Goal: Task Accomplishment & Management: Manage account settings

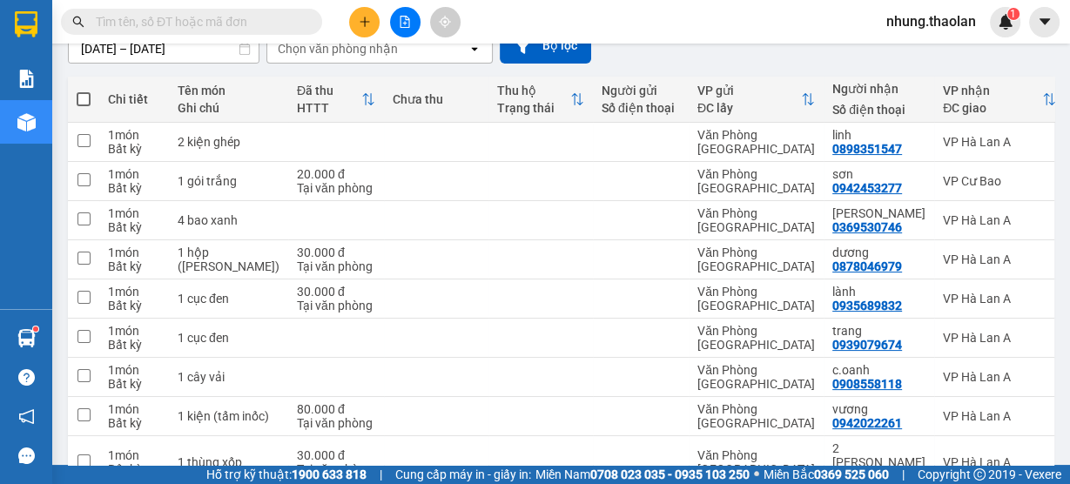
scroll to position [209, 0]
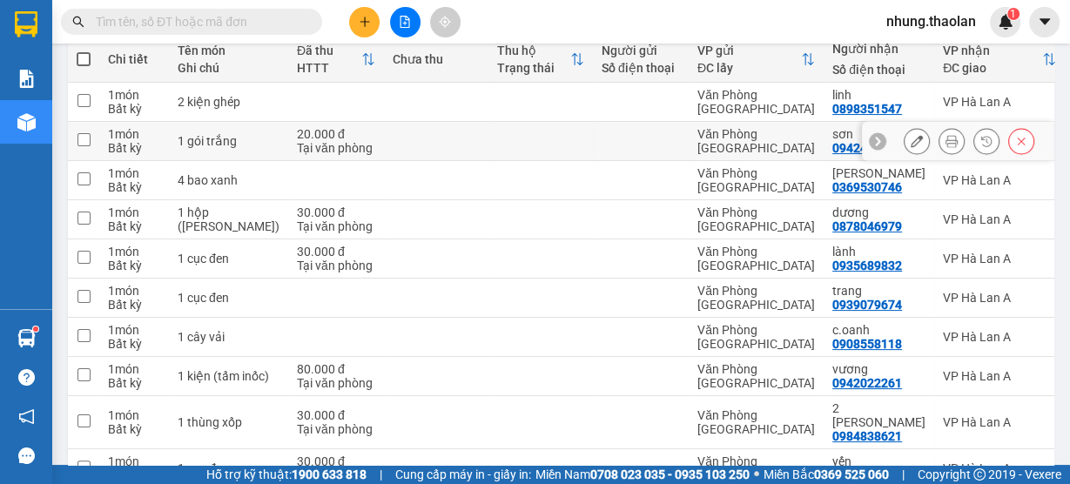
click at [630, 146] on div at bounding box center [641, 141] width 78 height 14
checkbox input "true"
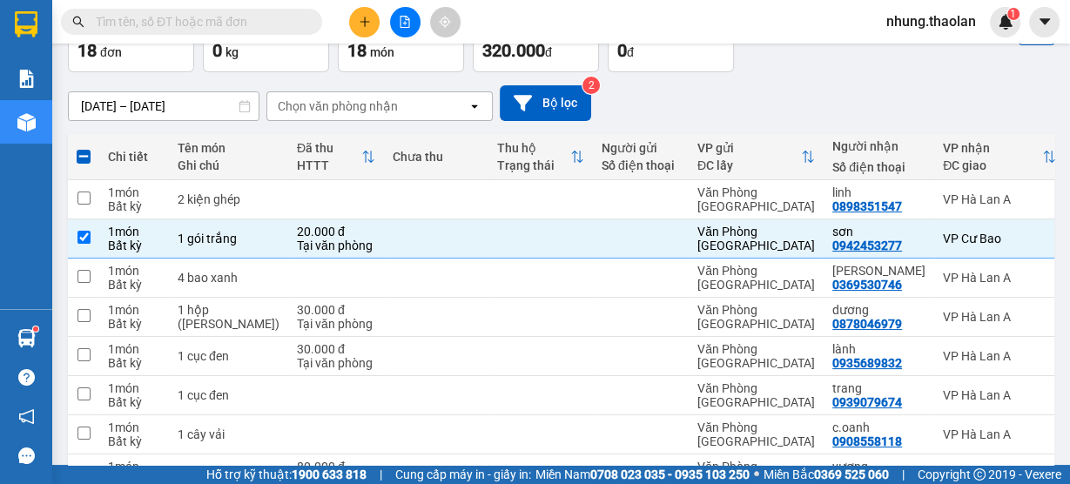
scroll to position [0, 0]
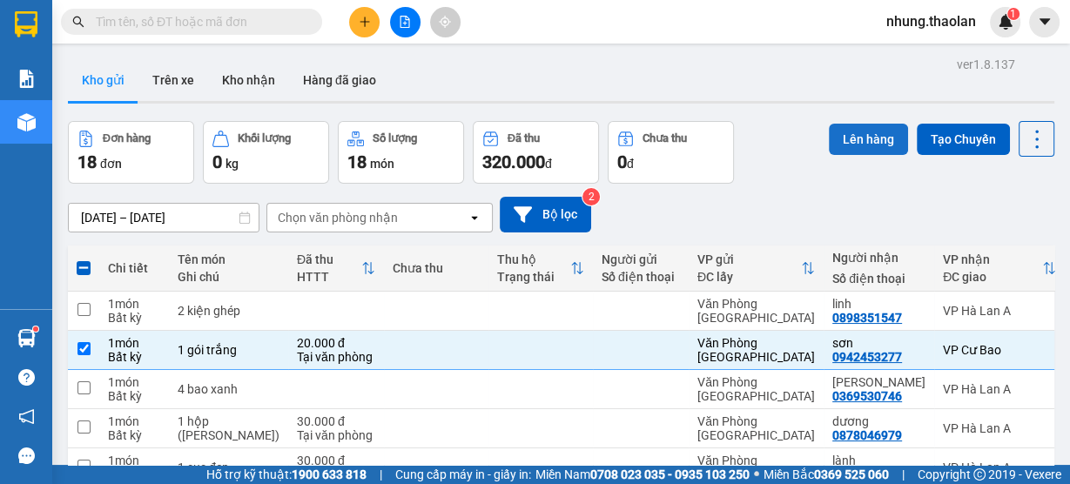
click at [850, 143] on button "Lên hàng" at bounding box center [868, 139] width 79 height 31
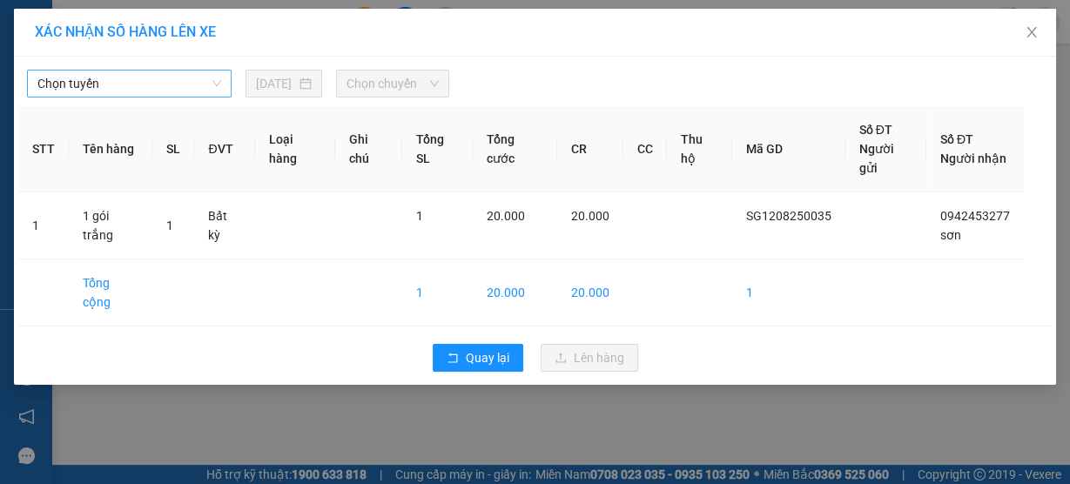
click at [211, 71] on span "Chọn tuyến" at bounding box center [129, 84] width 184 height 26
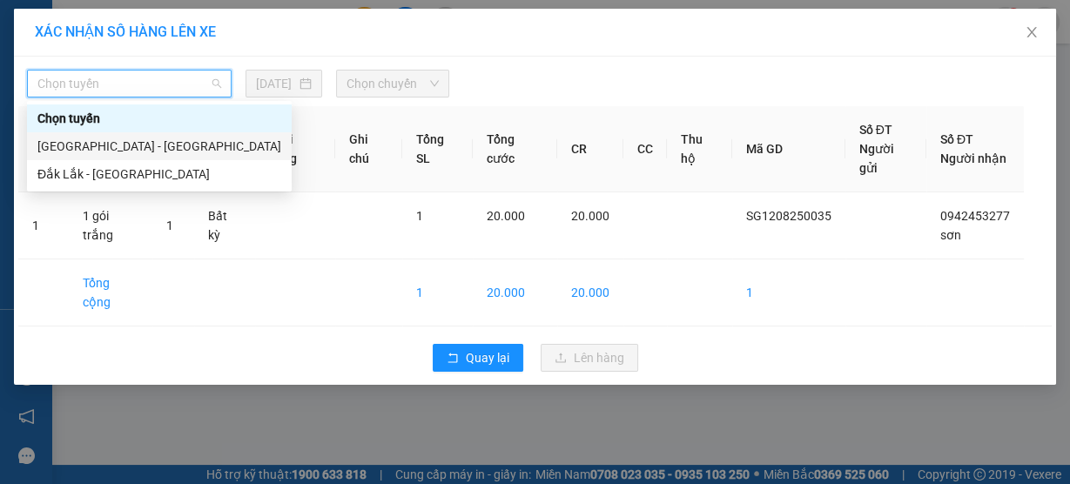
click at [190, 136] on div "[GEOGRAPHIC_DATA] - [GEOGRAPHIC_DATA]" at bounding box center [159, 146] width 265 height 28
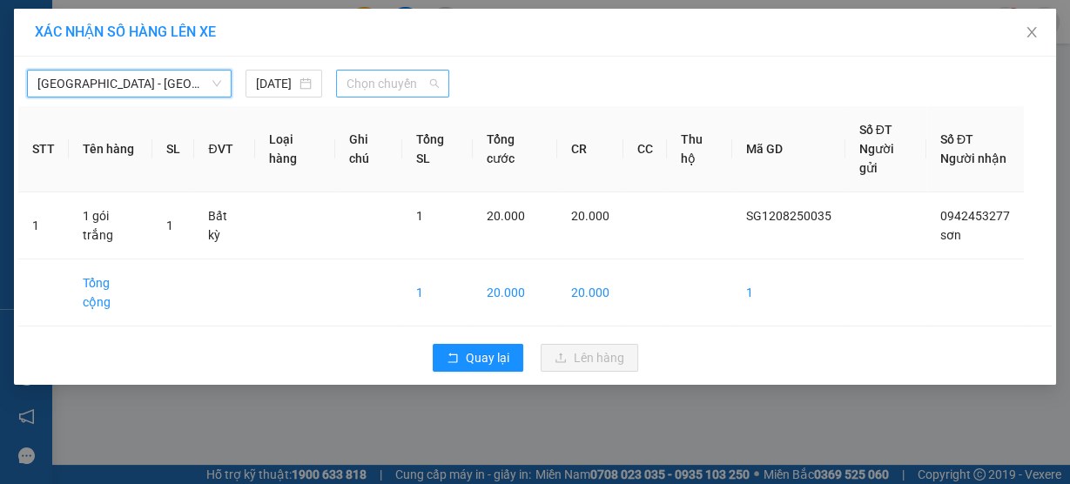
click at [382, 72] on span "Chọn chuyến" at bounding box center [393, 84] width 92 height 26
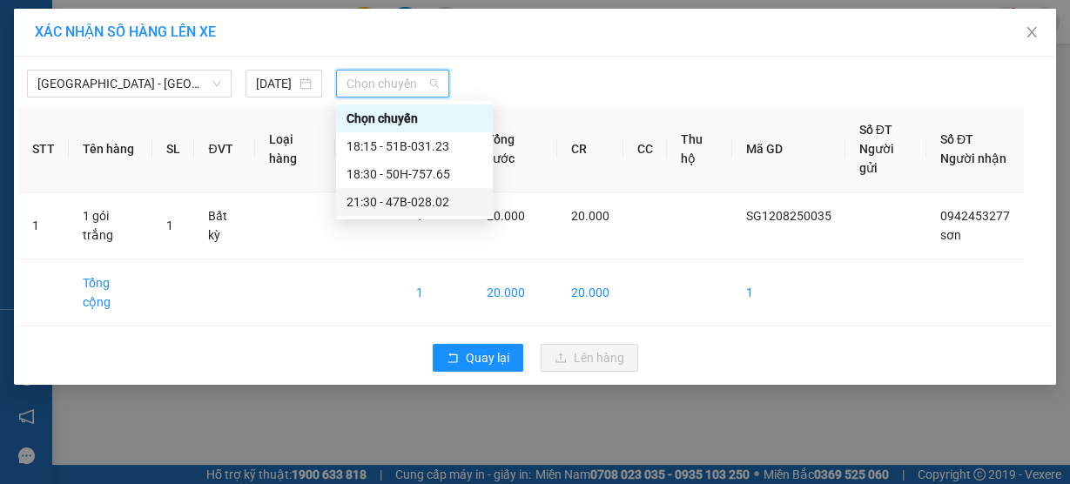
click at [436, 209] on div "21:30 - 47B-028.02" at bounding box center [415, 201] width 136 height 19
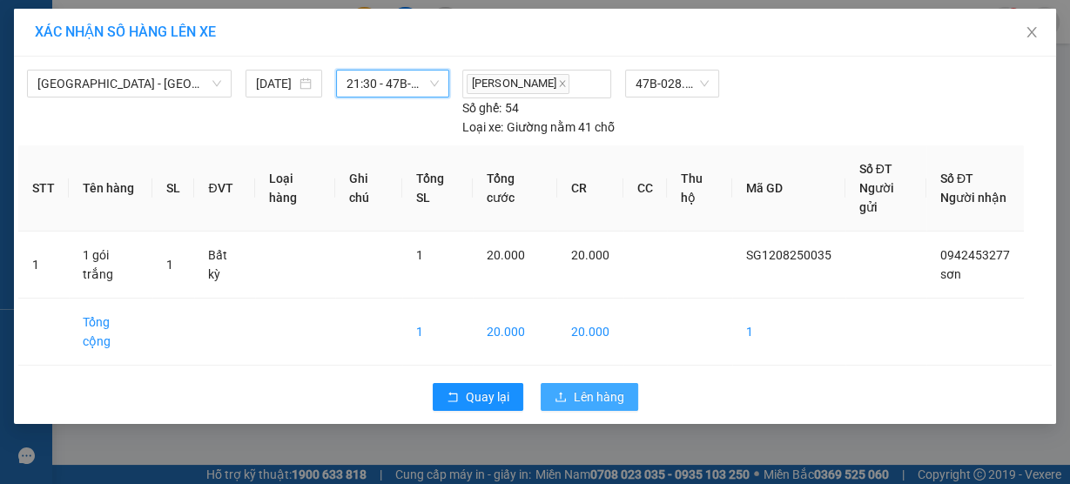
click at [586, 388] on span "Lên hàng" at bounding box center [599, 397] width 51 height 19
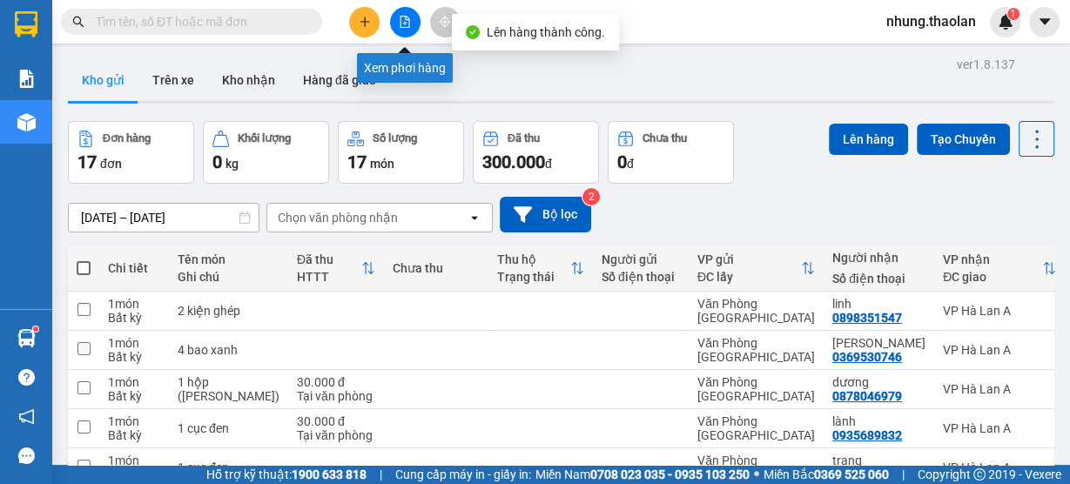
click at [404, 25] on icon "file-add" at bounding box center [405, 22] width 12 height 12
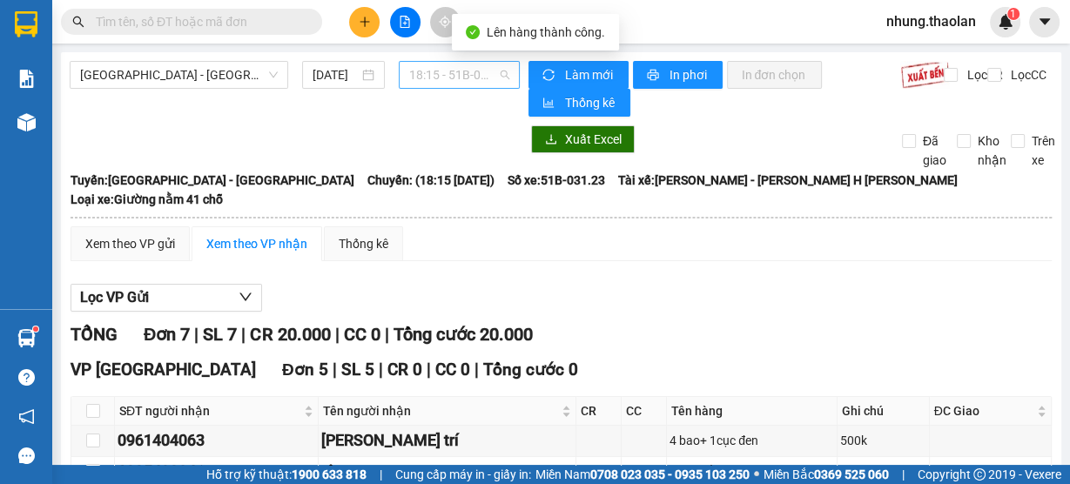
click at [461, 78] on span "18:15 - 51B-031.23" at bounding box center [459, 75] width 101 height 26
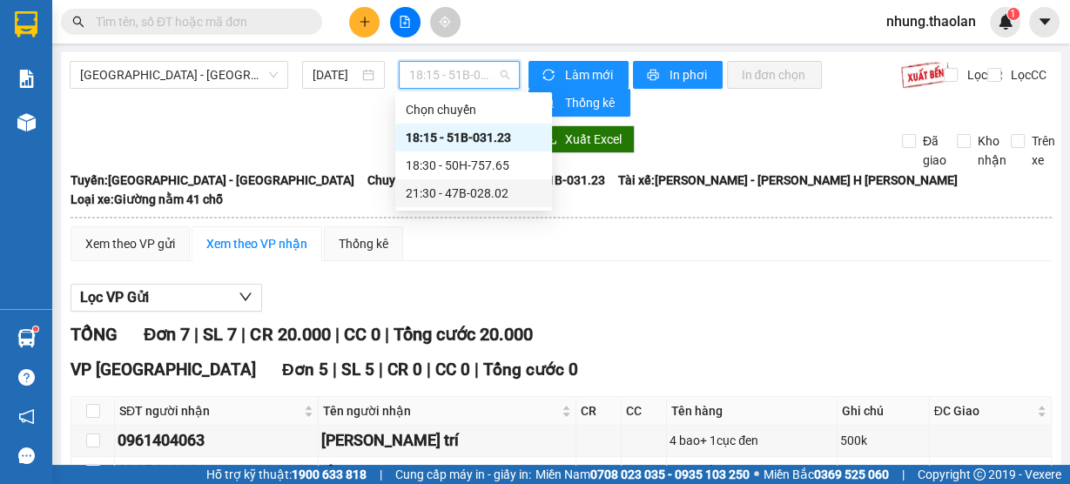
click at [461, 188] on div "21:30 - 47B-028.02" at bounding box center [474, 193] width 136 height 19
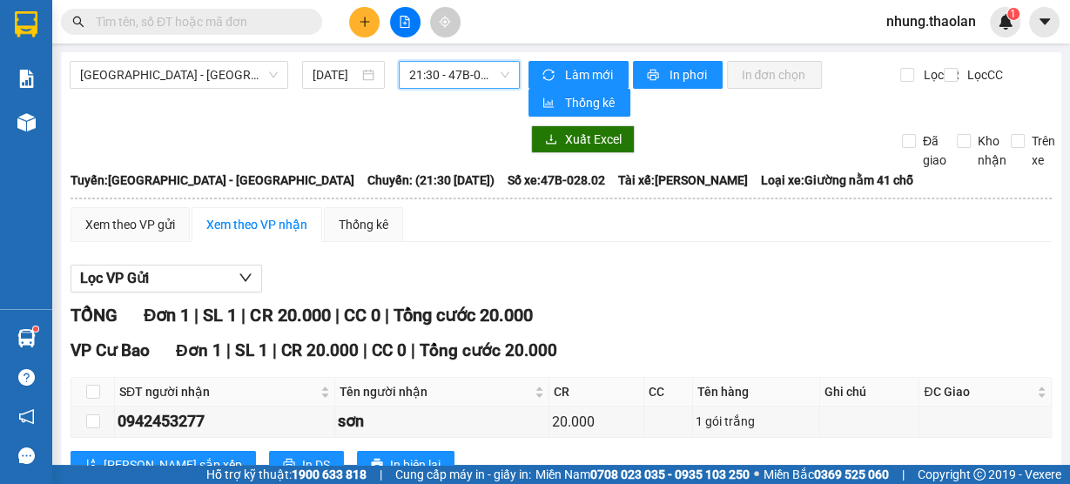
click at [357, 24] on button at bounding box center [364, 22] width 30 height 30
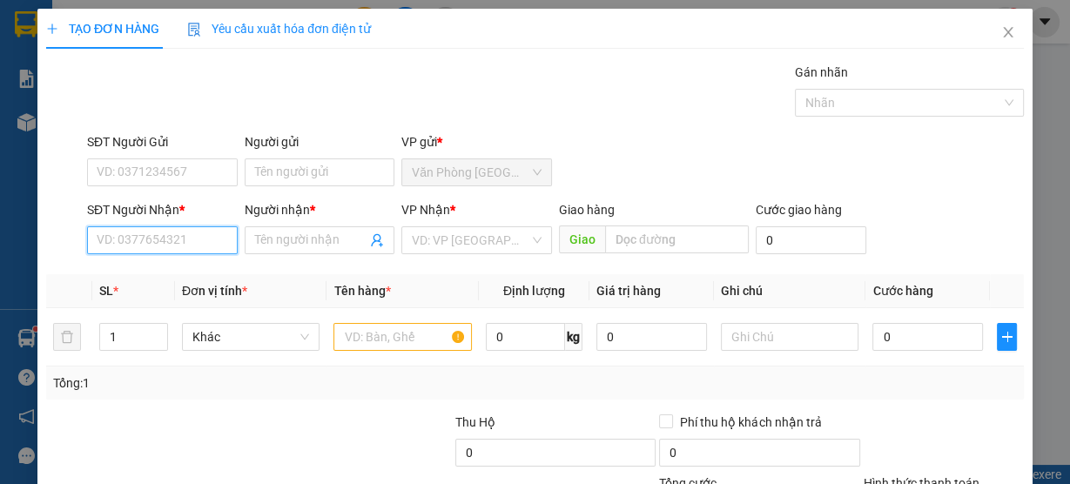
click at [175, 242] on input "SĐT Người Nhận *" at bounding box center [162, 240] width 151 height 28
type input "0794112721"
click at [198, 267] on div "0794112721 - diễm trà" at bounding box center [161, 274] width 128 height 19
type input "diễm trà"
type input "0794112721"
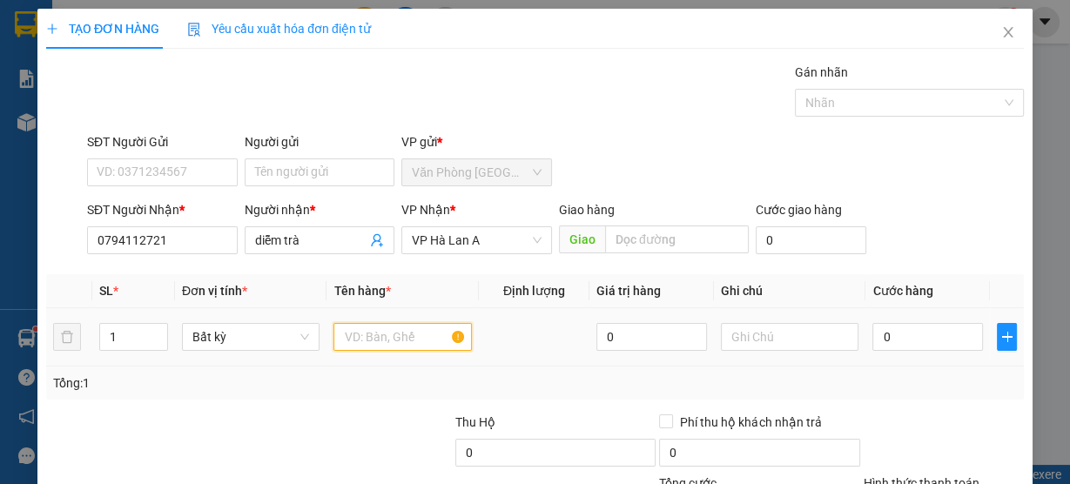
drag, startPoint x: 415, startPoint y: 337, endPoint x: 415, endPoint y: 317, distance: 20.0
click at [415, 338] on input "text" at bounding box center [403, 337] width 138 height 28
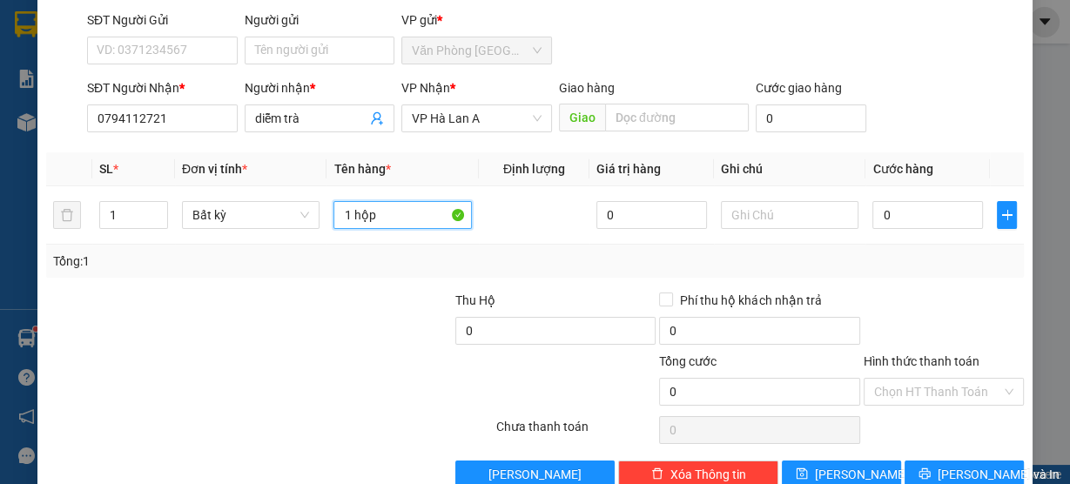
scroll to position [158, 0]
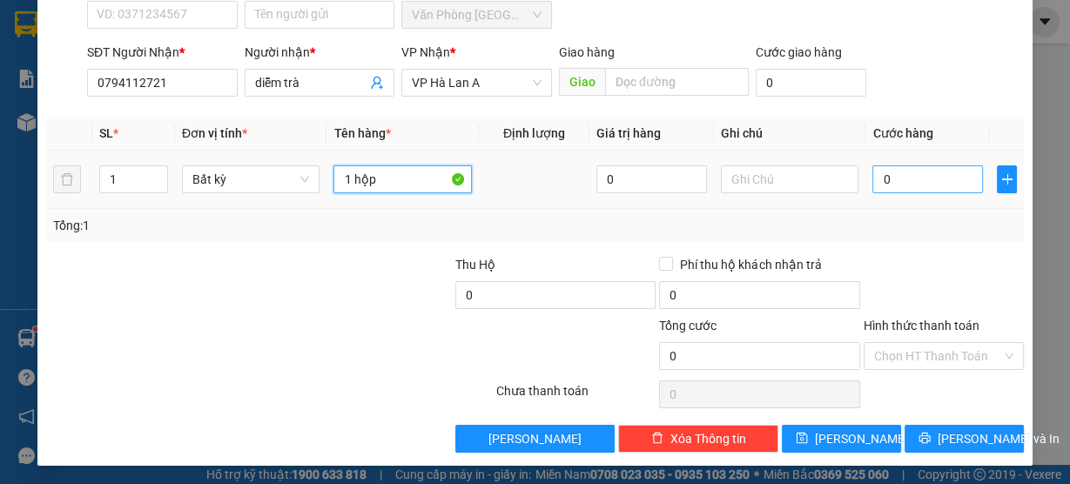
type input "1 hộp"
click at [933, 178] on input "0" at bounding box center [928, 179] width 111 height 28
type input "3"
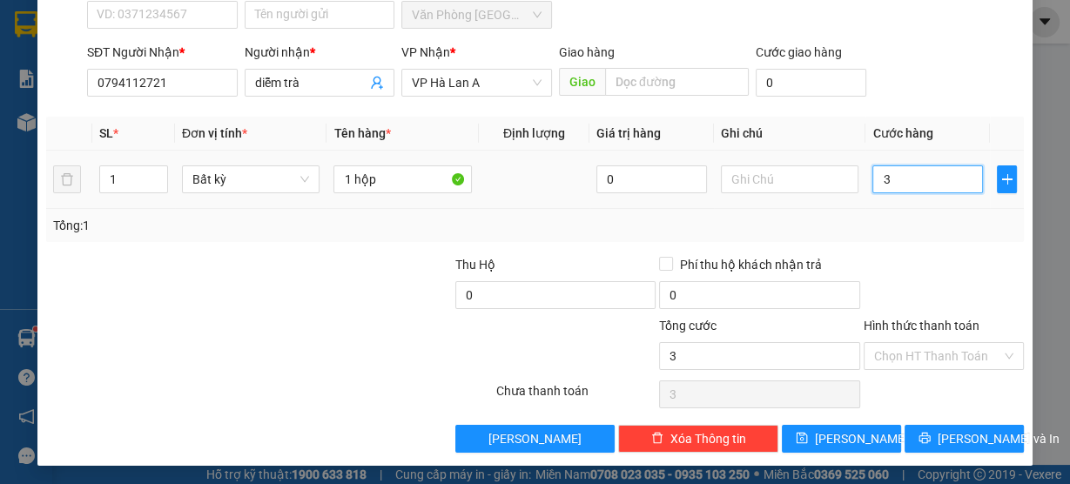
type input "30"
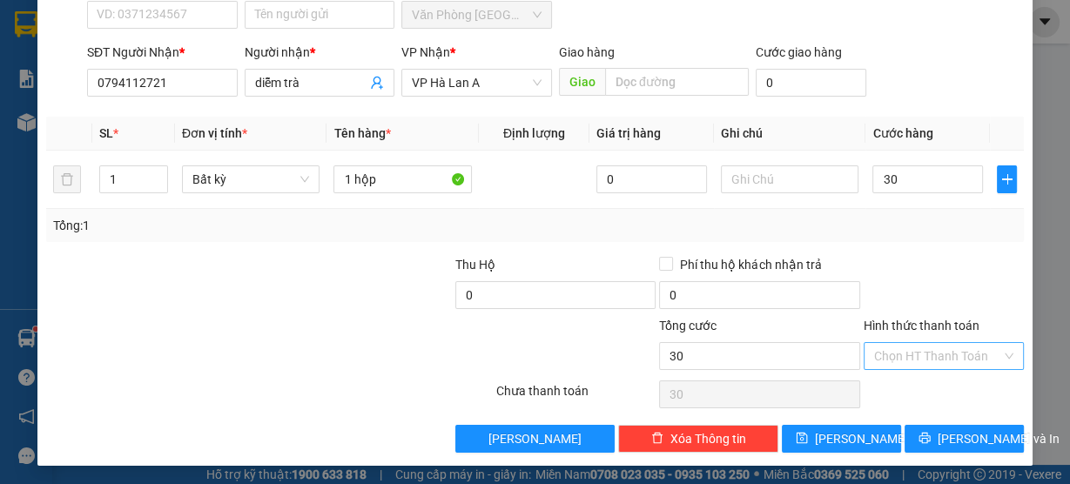
type input "30.000"
drag, startPoint x: 919, startPoint y: 348, endPoint x: 929, endPoint y: 363, distance: 18.8
click at [921, 351] on input "Hình thức thanh toán" at bounding box center [937, 356] width 127 height 26
click at [932, 397] on div "Tại văn phòng" at bounding box center [935, 388] width 138 height 19
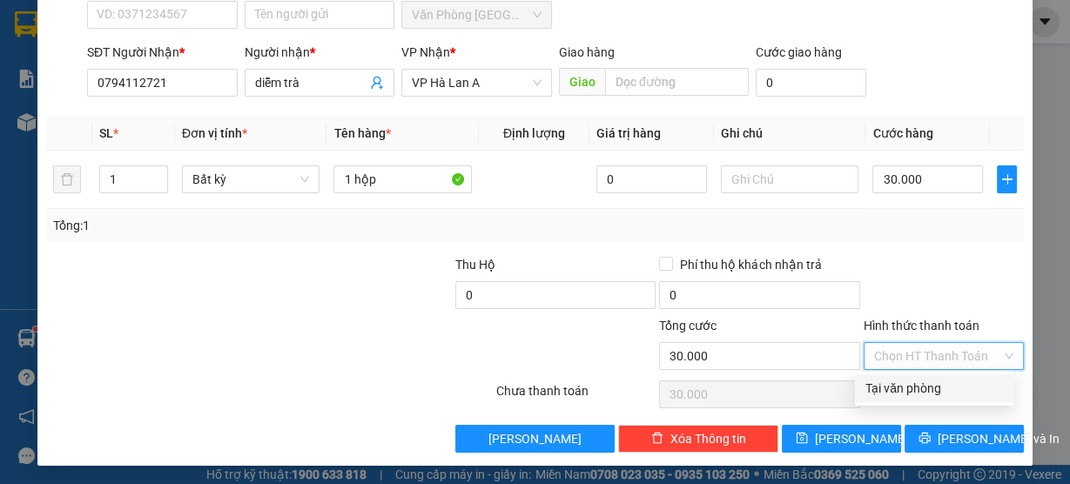
type input "0"
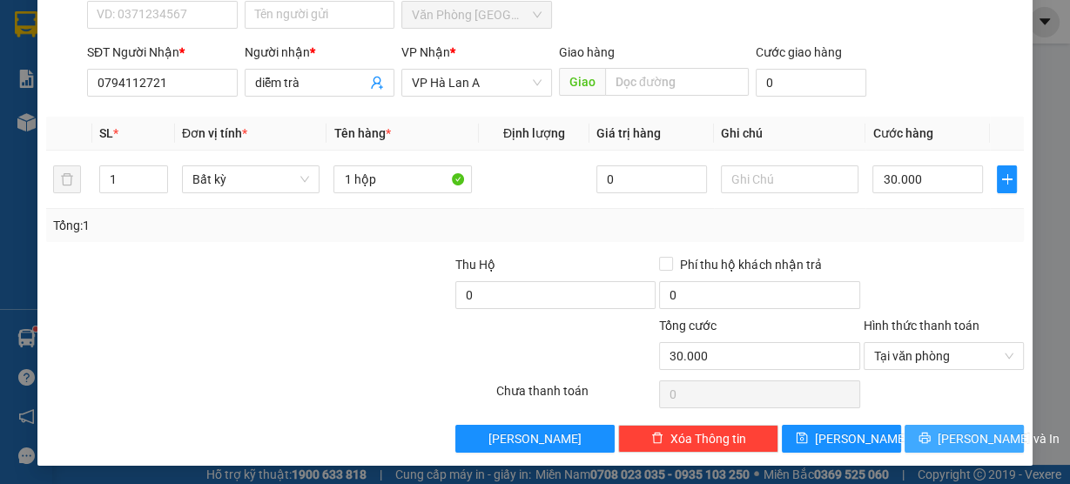
click at [941, 439] on span "[PERSON_NAME] và In" at bounding box center [999, 438] width 122 height 19
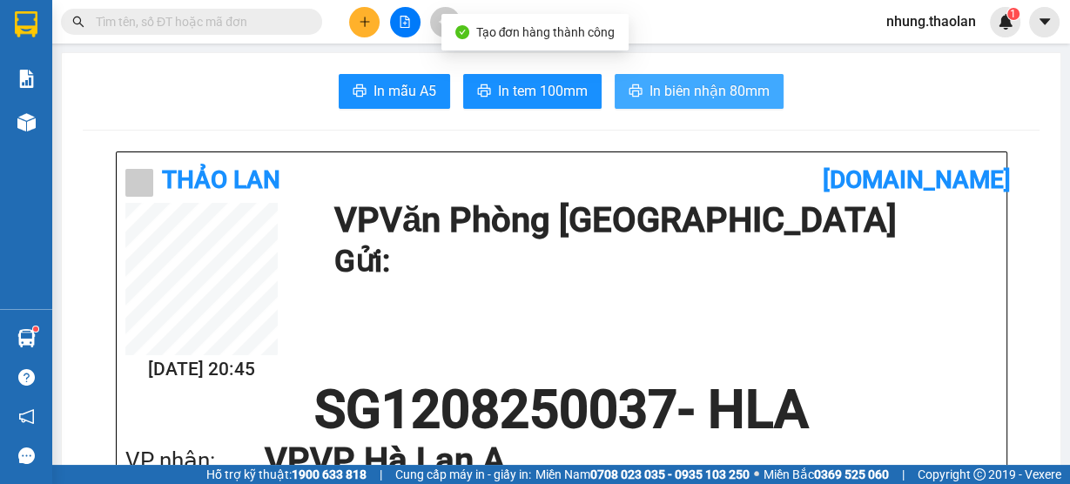
click at [712, 81] on span "In biên nhận 80mm" at bounding box center [710, 91] width 120 height 22
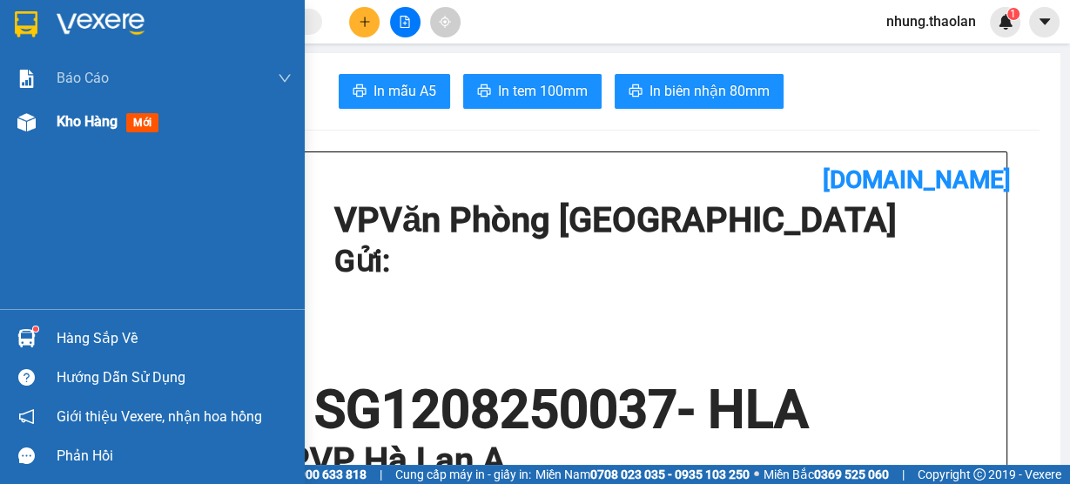
click at [70, 123] on span "Kho hàng" at bounding box center [87, 121] width 61 height 17
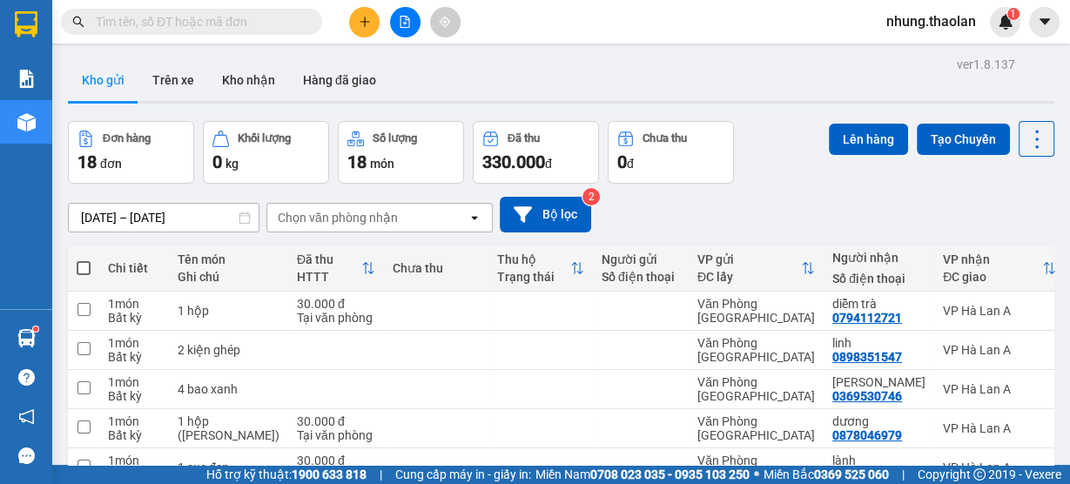
click at [240, 27] on input "text" at bounding box center [199, 21] width 206 height 19
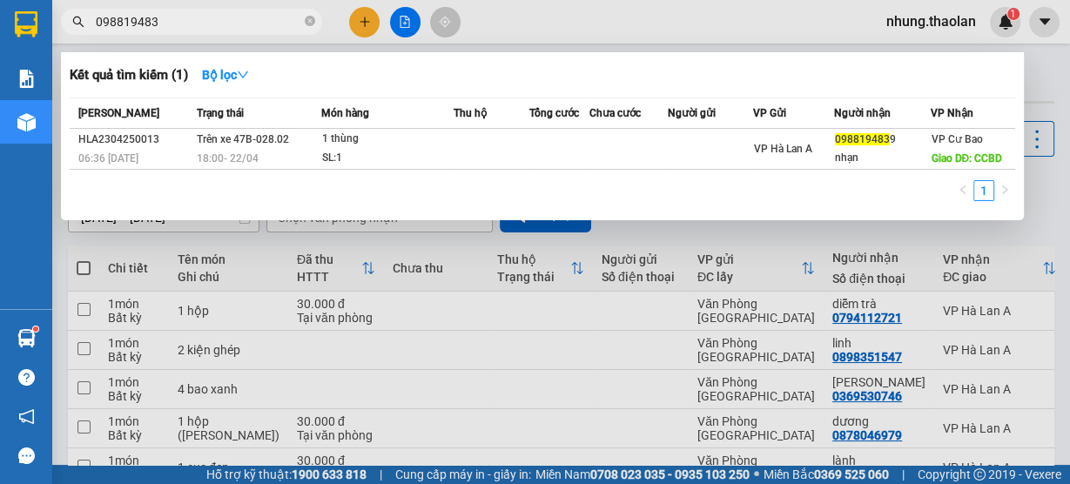
type input "0988194839"
click at [306, 20] on icon "close-circle" at bounding box center [310, 21] width 10 height 10
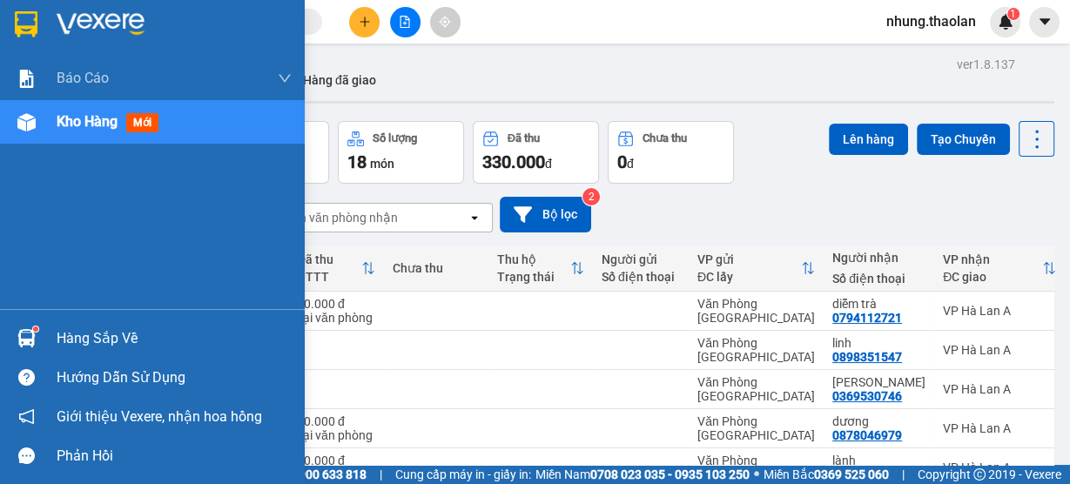
click at [82, 115] on span "Kho hàng" at bounding box center [87, 121] width 61 height 17
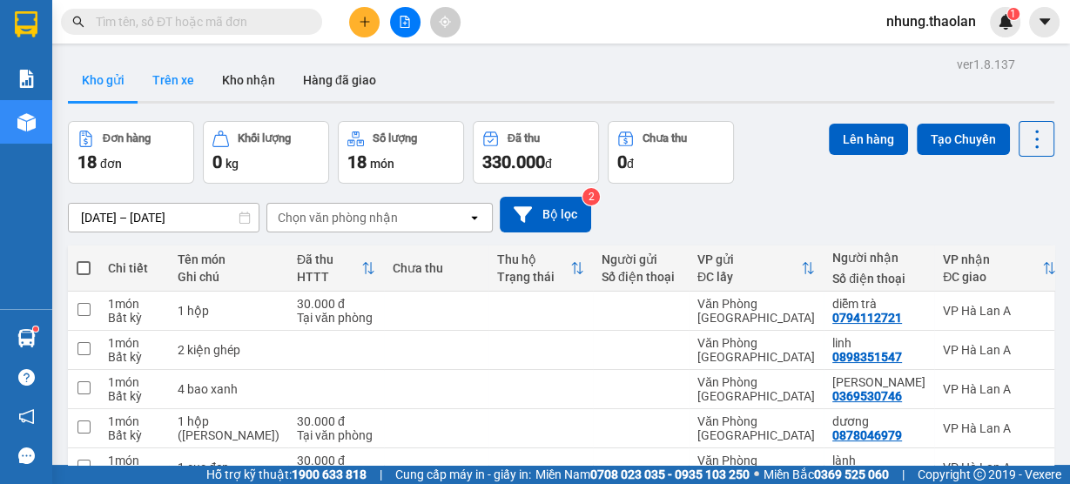
click at [181, 84] on button "Trên xe" at bounding box center [173, 80] width 70 height 42
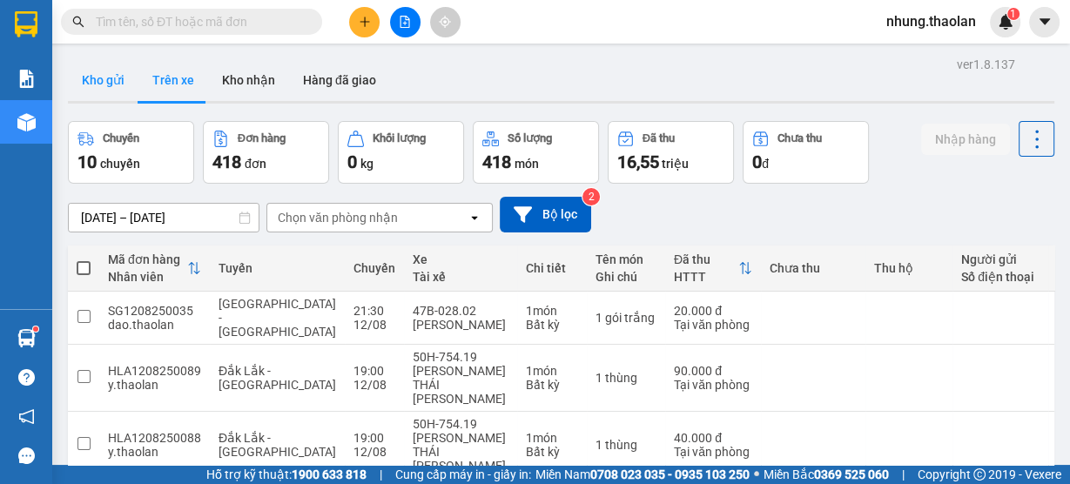
click at [114, 83] on button "Kho gửi" at bounding box center [103, 80] width 71 height 42
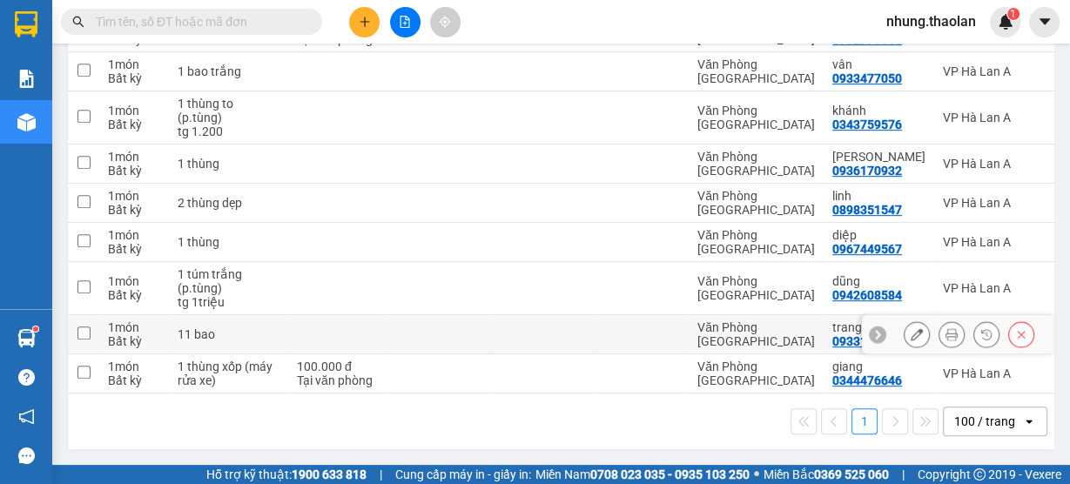
scroll to position [669, 0]
click at [411, 24] on button at bounding box center [405, 22] width 30 height 30
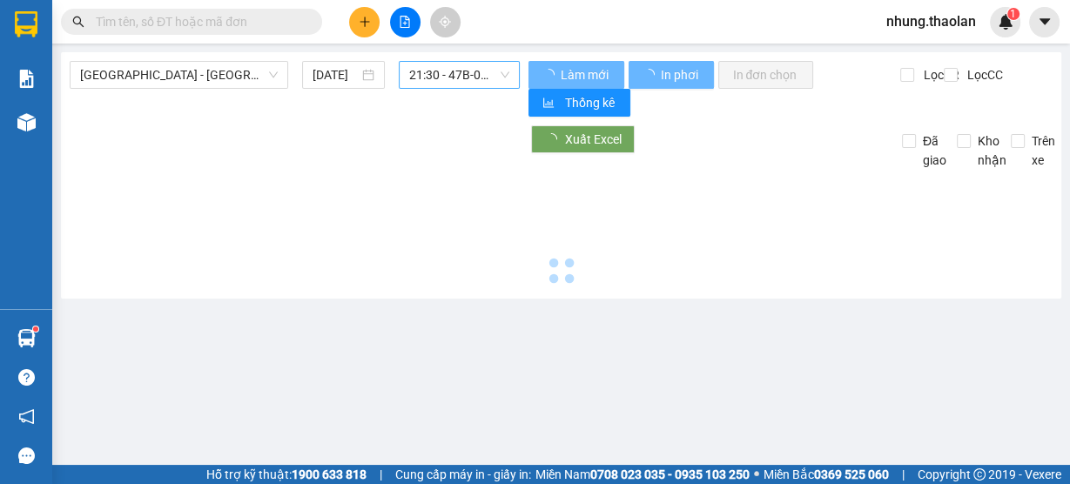
click at [449, 73] on span "21:30 - 47B-028.02" at bounding box center [459, 75] width 101 height 26
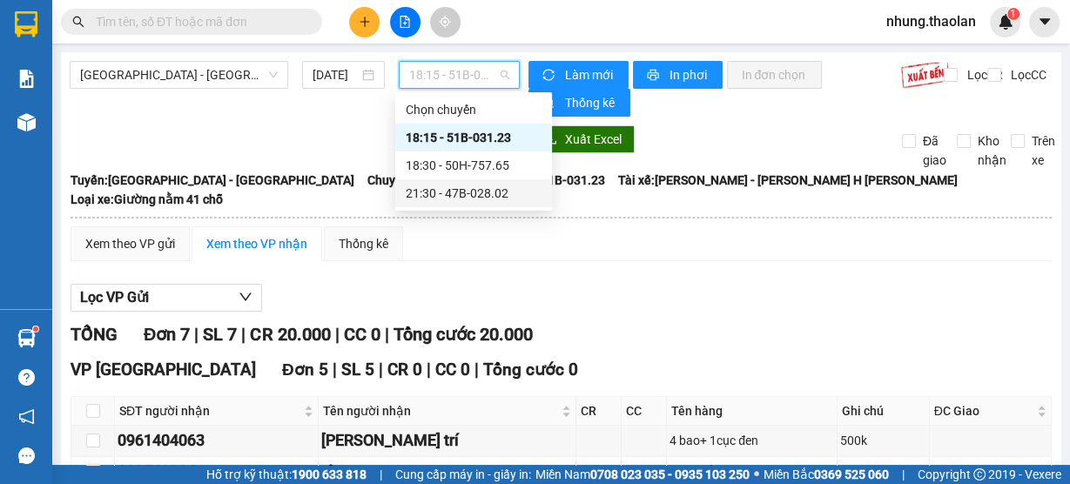
drag, startPoint x: 456, startPoint y: 187, endPoint x: 575, endPoint y: 122, distance: 135.3
click at [457, 188] on div "21:30 - 47B-028.02" at bounding box center [474, 193] width 136 height 19
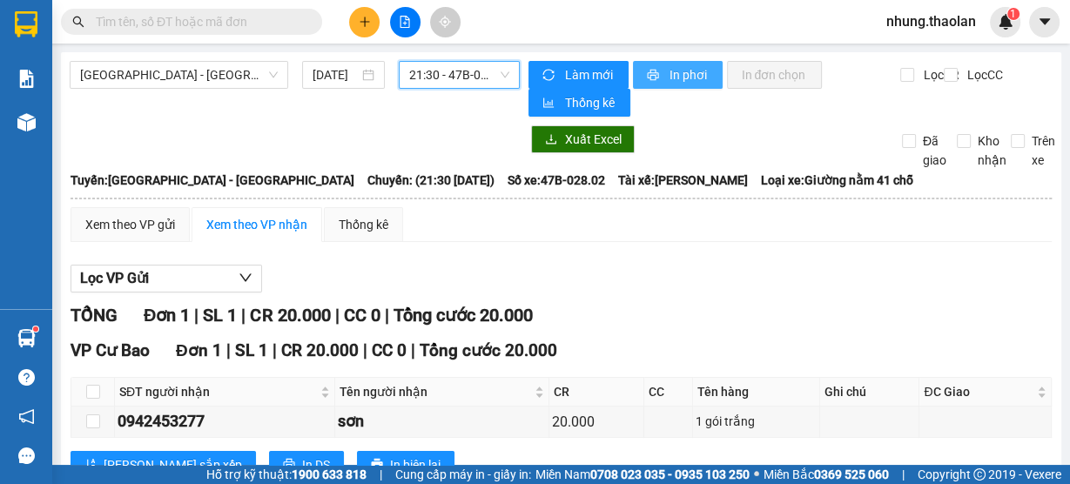
click at [660, 76] on button "In phơi" at bounding box center [678, 75] width 90 height 28
click at [226, 19] on input "text" at bounding box center [199, 21] width 206 height 19
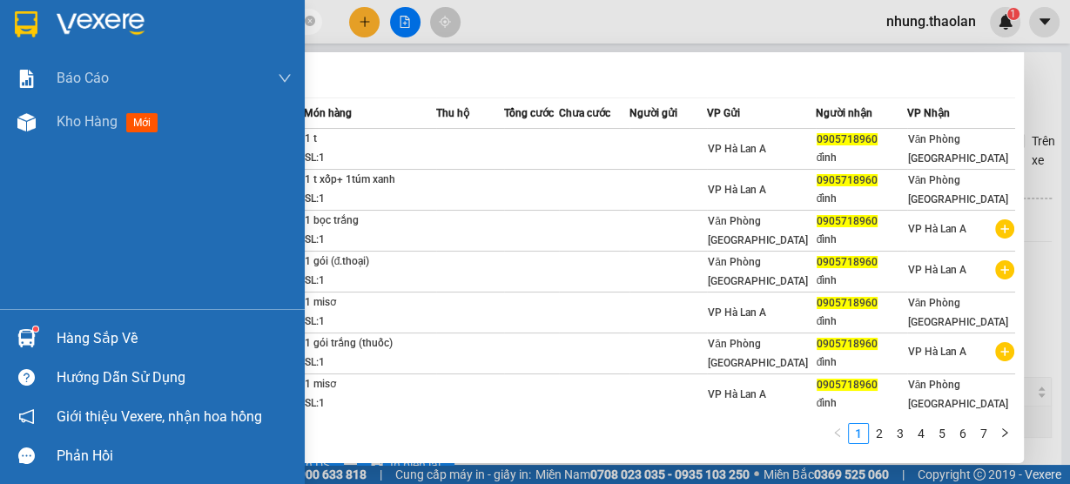
drag, startPoint x: 199, startPoint y: 24, endPoint x: 48, endPoint y: 33, distance: 151.8
click at [42, 33] on section "Kết quả [PERSON_NAME] ( 66 ) Bộ lọc Mã ĐH Trạng thái Món hàng Thu hộ [PERSON_NA…" at bounding box center [535, 242] width 1070 height 484
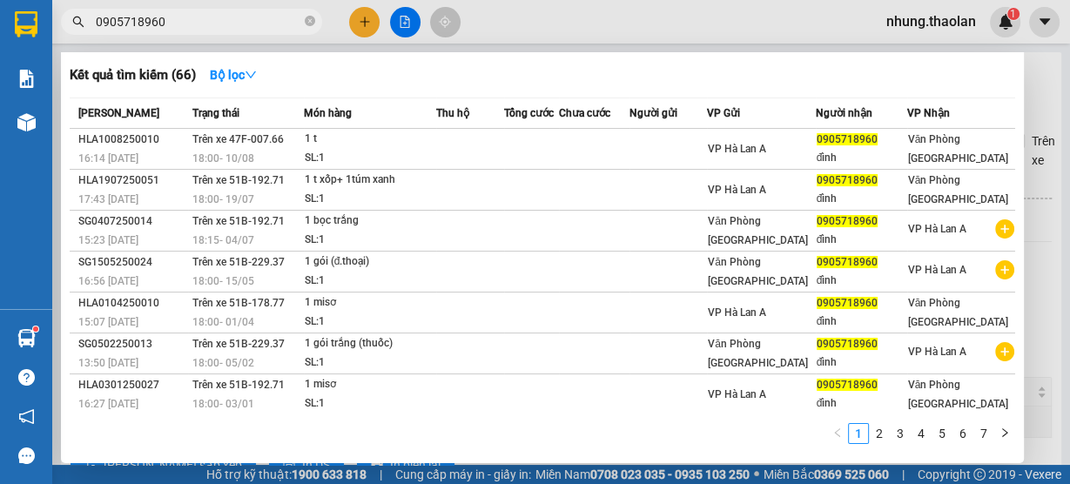
type input "0905718960"
click at [584, 33] on div at bounding box center [535, 242] width 1070 height 484
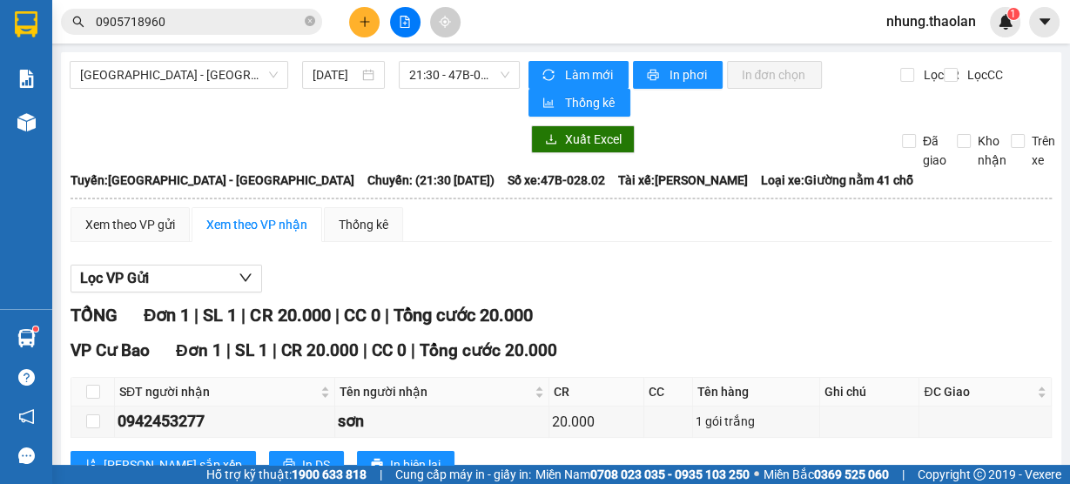
click at [229, 17] on input "0905718960" at bounding box center [199, 21] width 206 height 19
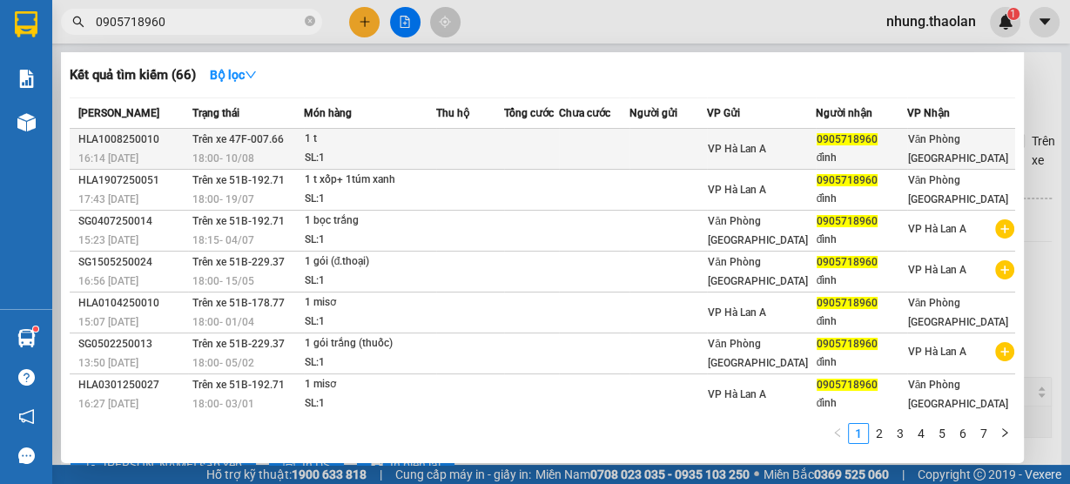
click at [504, 149] on td at bounding box center [470, 149] width 68 height 41
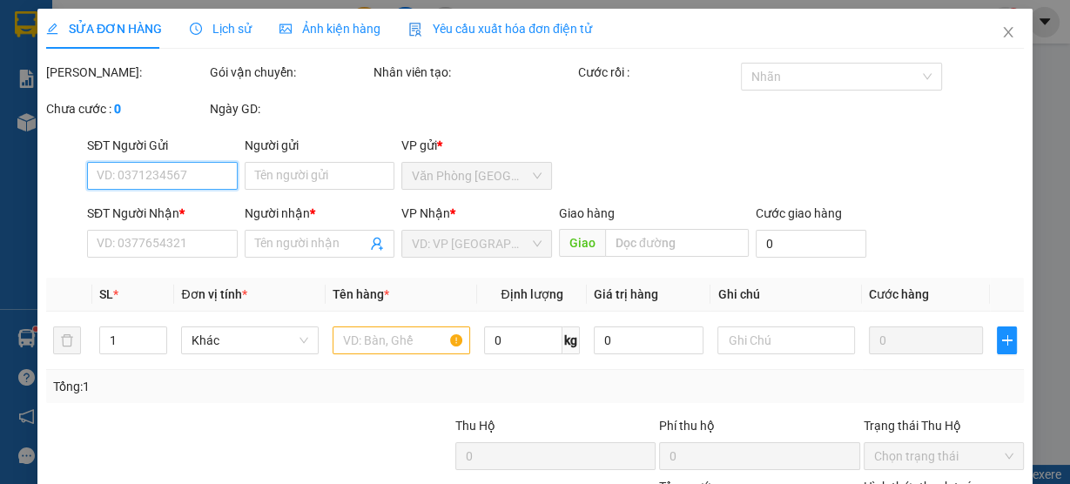
type input "0905718960"
type input "đình"
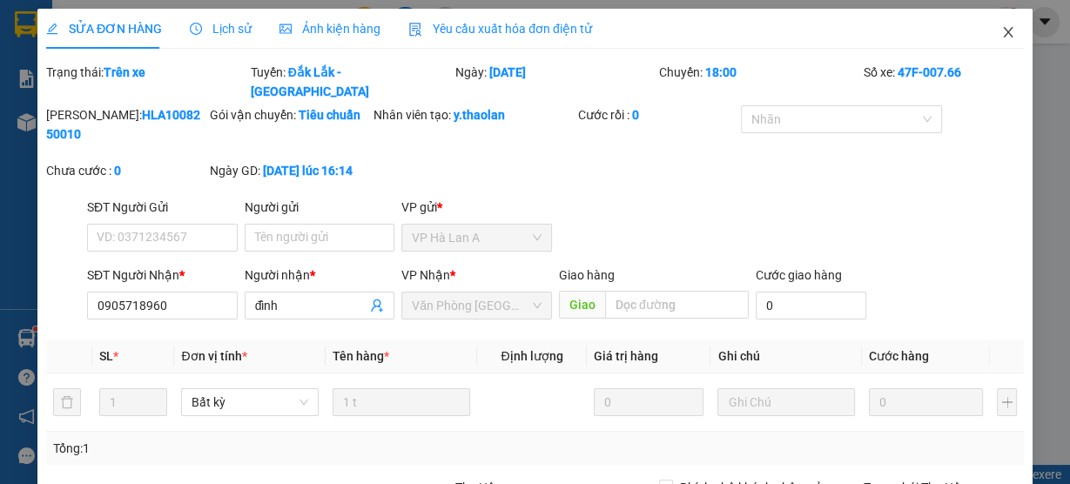
click at [987, 33] on span "Close" at bounding box center [1008, 33] width 49 height 49
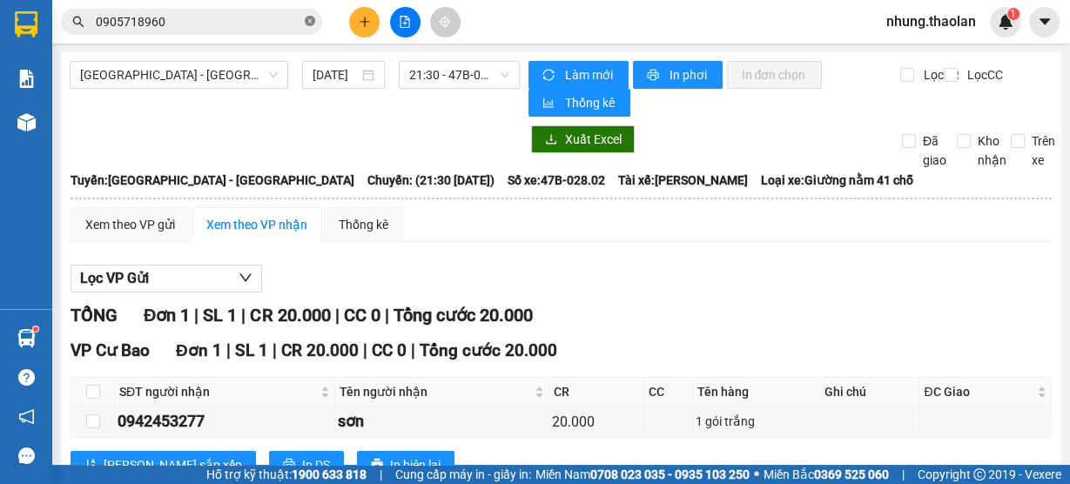
click at [307, 23] on icon "close-circle" at bounding box center [310, 21] width 10 height 10
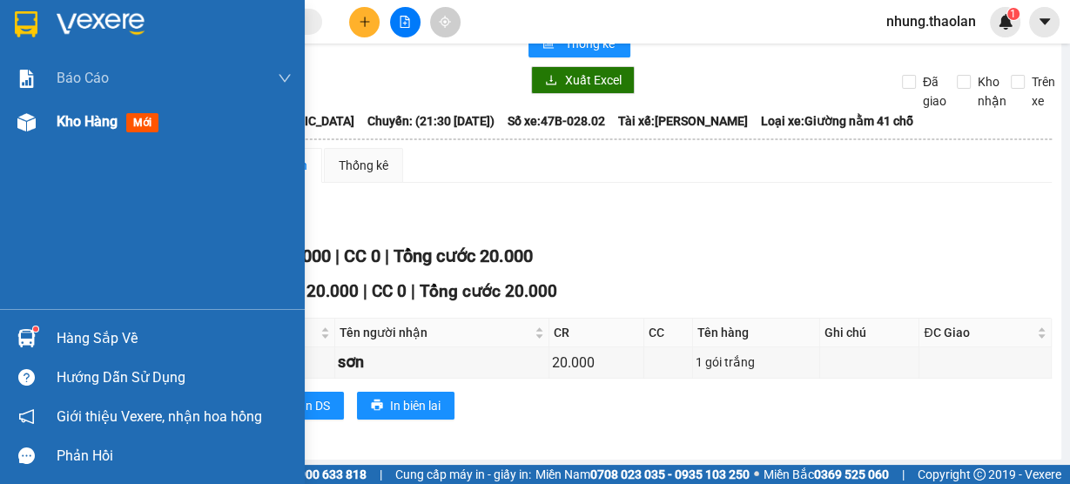
click at [84, 134] on div "Kho hàng mới" at bounding box center [174, 122] width 235 height 44
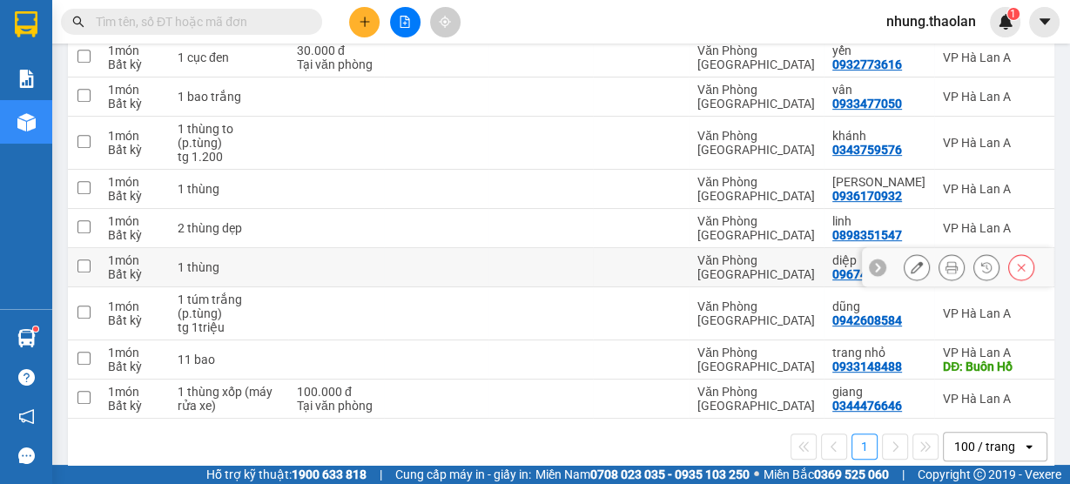
scroll to position [669, 0]
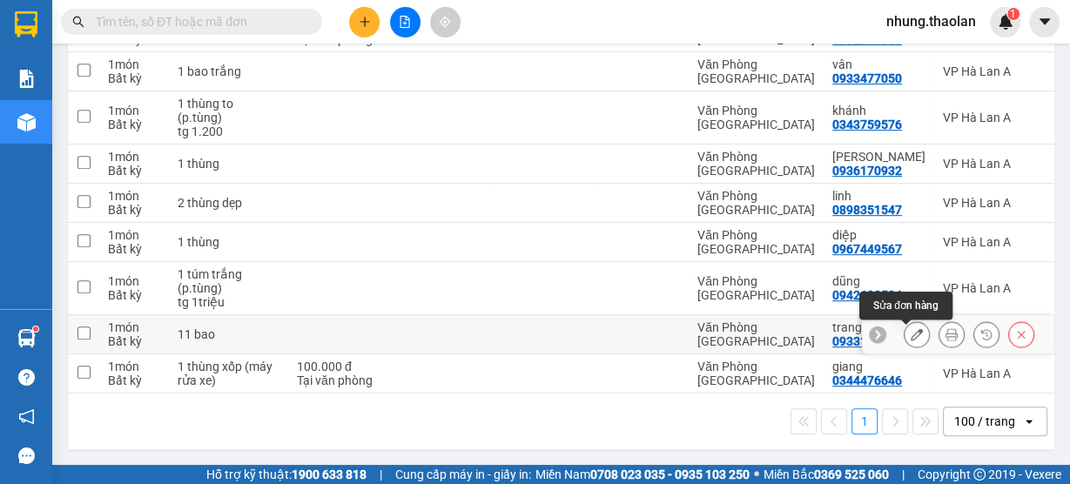
click at [905, 320] on button at bounding box center [917, 335] width 24 height 30
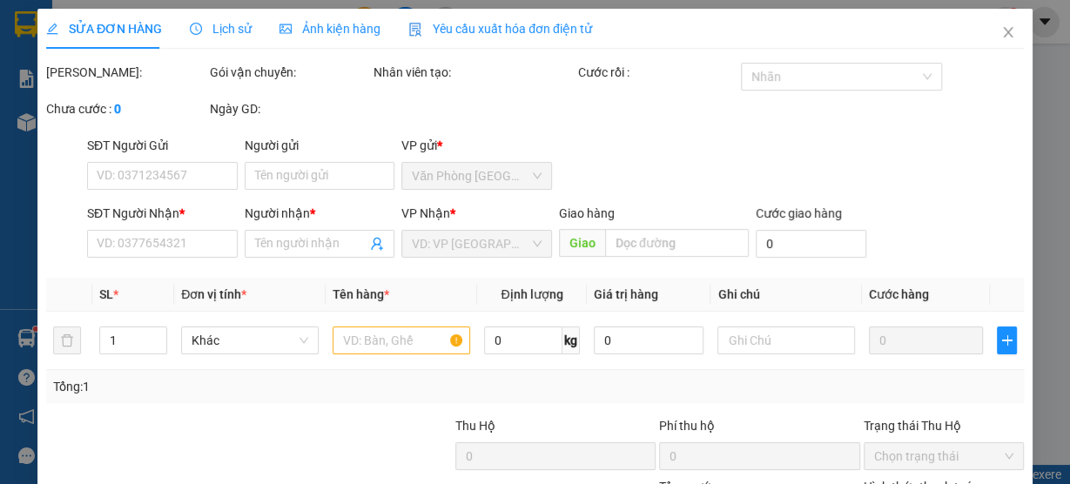
type input "0933148488"
type input "trang nhỏ"
type input "Buôn Hồ"
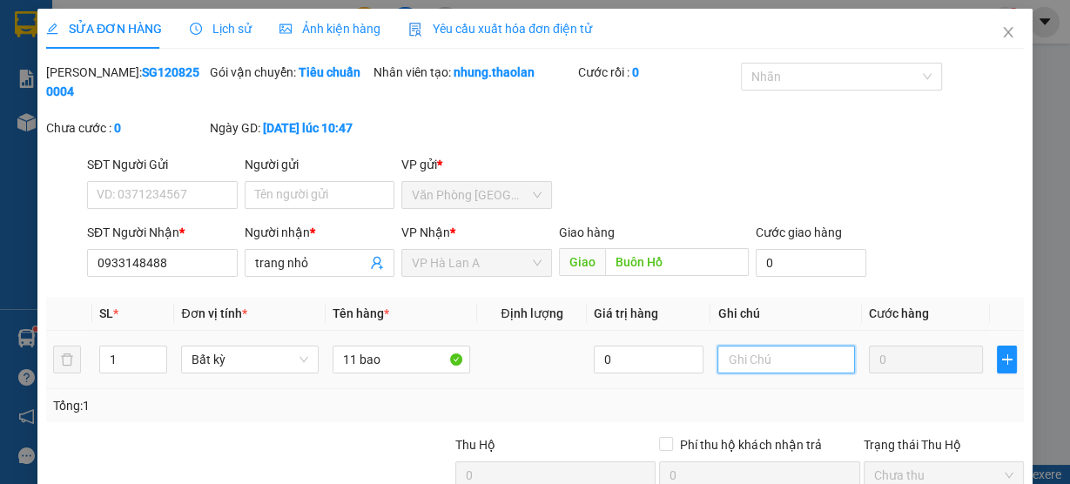
click at [737, 368] on input "text" at bounding box center [787, 360] width 138 height 28
click at [727, 363] on input "1600" at bounding box center [787, 360] width 138 height 28
click at [775, 360] on input "1.600" at bounding box center [787, 360] width 138 height 28
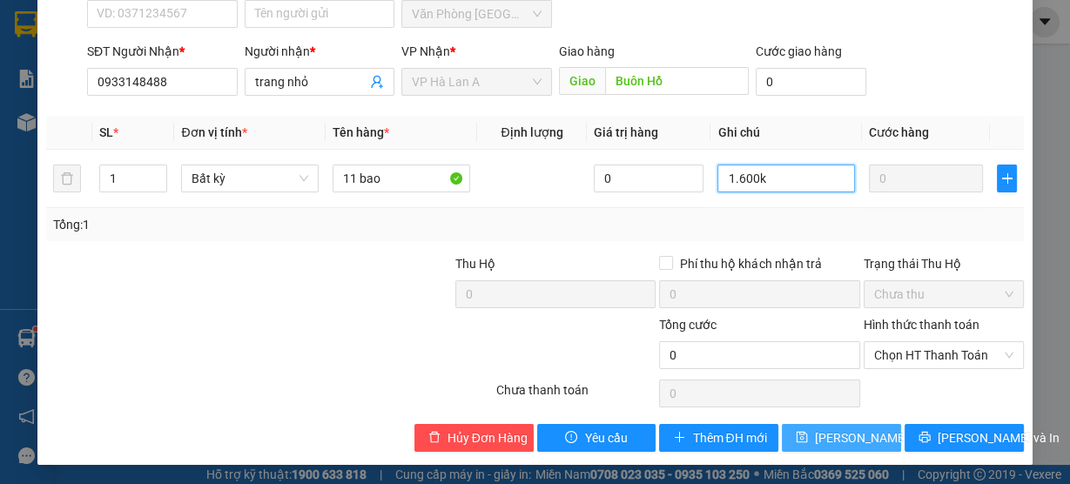
type input "1.600k"
click at [852, 437] on span "[PERSON_NAME] đổi" at bounding box center [871, 438] width 112 height 19
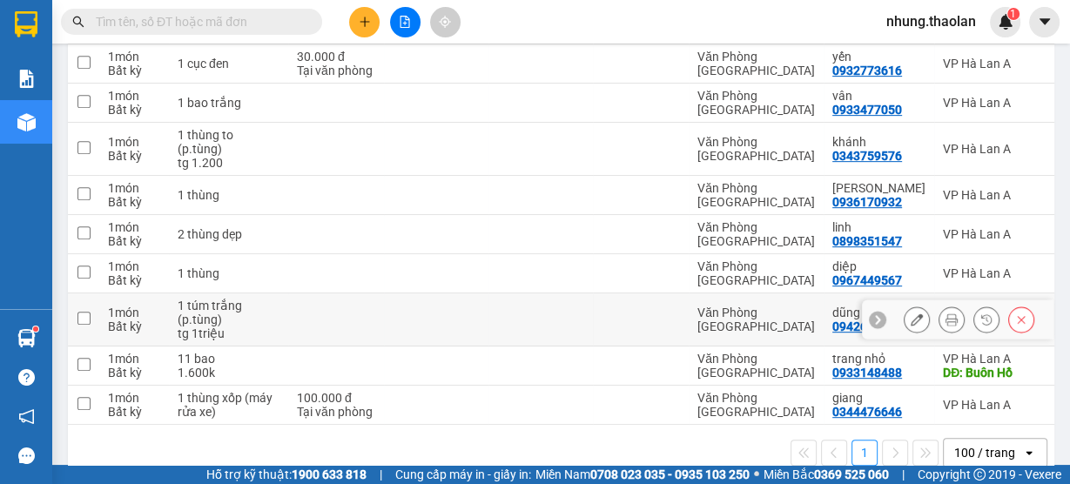
scroll to position [669, 0]
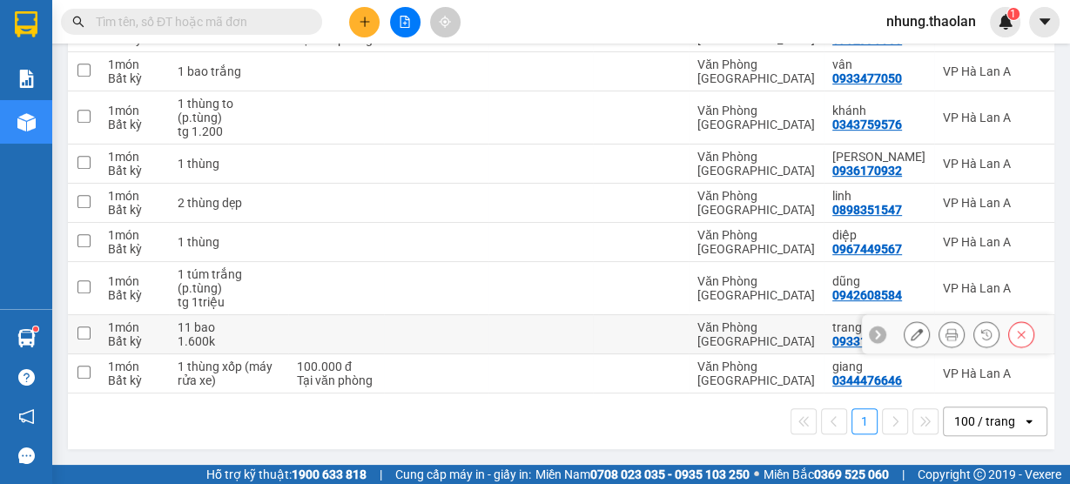
click at [604, 327] on div at bounding box center [641, 334] width 78 height 14
checkbox input "true"
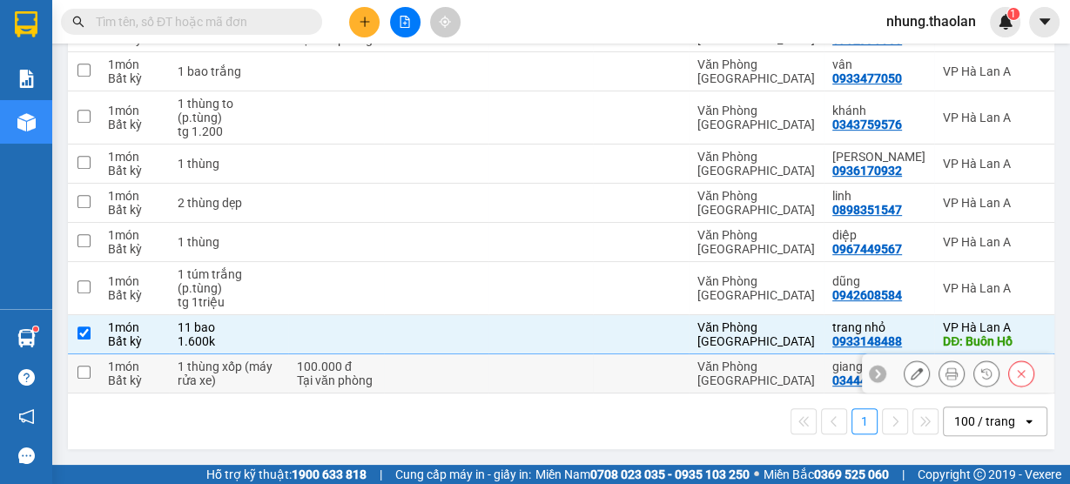
scroll to position [181, 0]
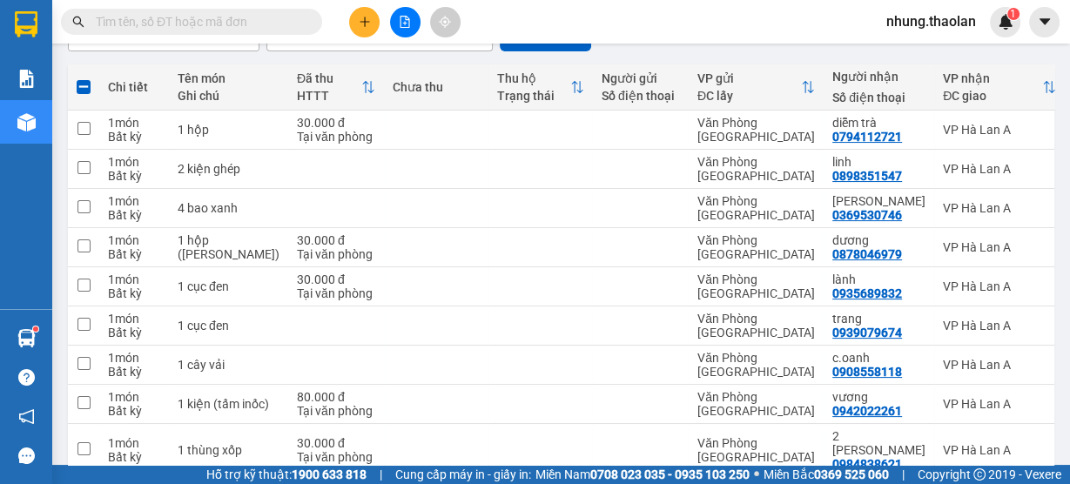
click at [363, 23] on icon "plus" at bounding box center [365, 22] width 12 height 12
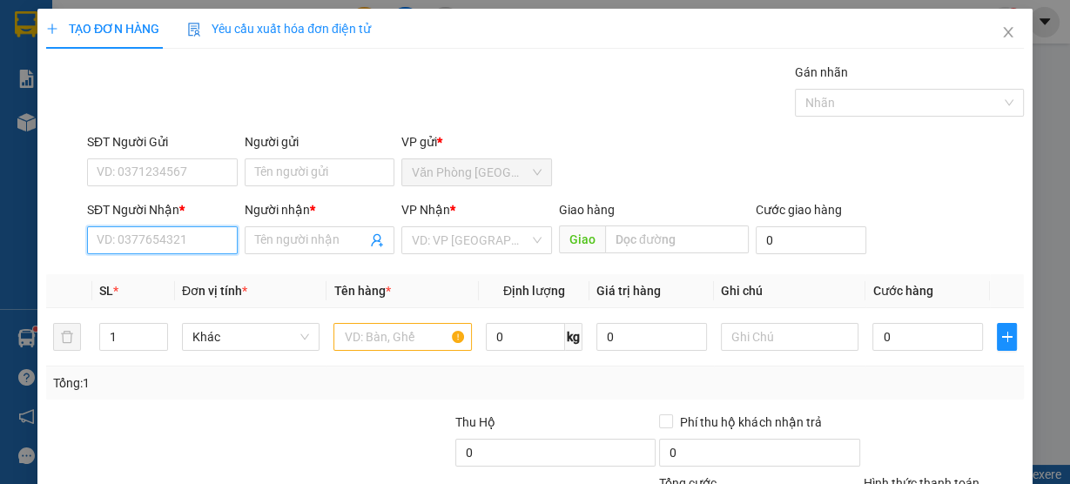
click at [186, 240] on input "SĐT Người Nhận *" at bounding box center [162, 240] width 151 height 28
type input "0935912684"
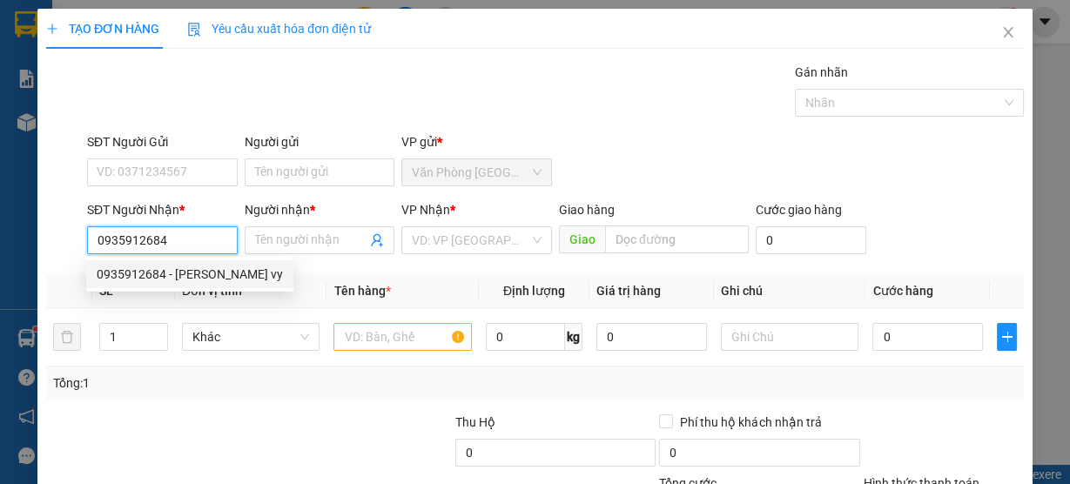
click at [160, 268] on div "0935912684 - [PERSON_NAME] vy" at bounding box center [190, 274] width 186 height 19
type input "[PERSON_NAME] vy"
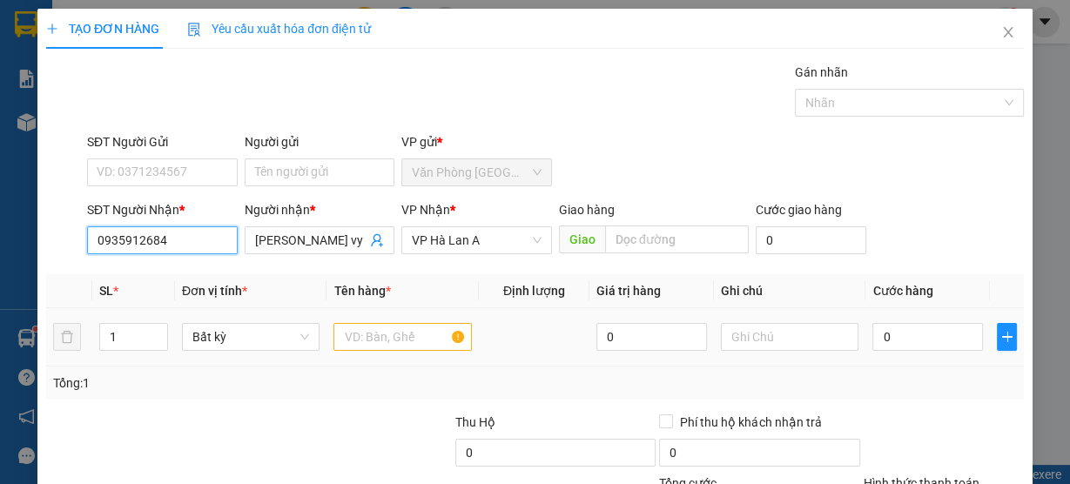
type input "0935912684"
click at [382, 343] on input "text" at bounding box center [403, 337] width 138 height 28
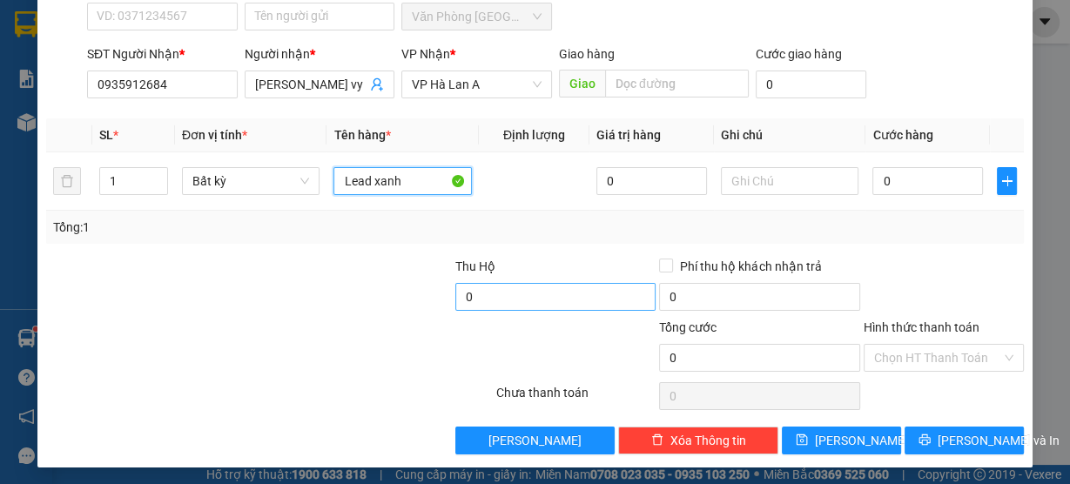
scroll to position [158, 0]
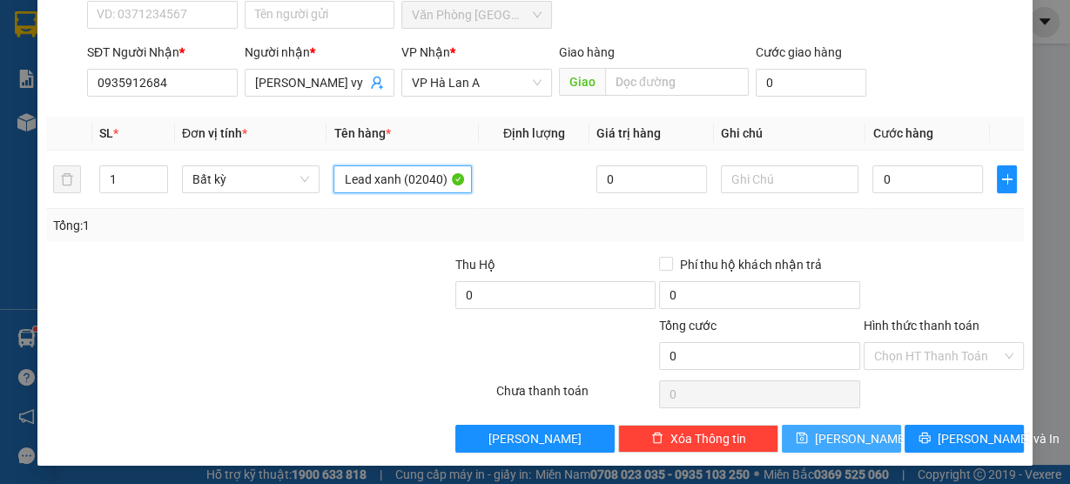
type input "Lead xanh (02040)"
click at [850, 434] on span "[PERSON_NAME]" at bounding box center [861, 438] width 93 height 19
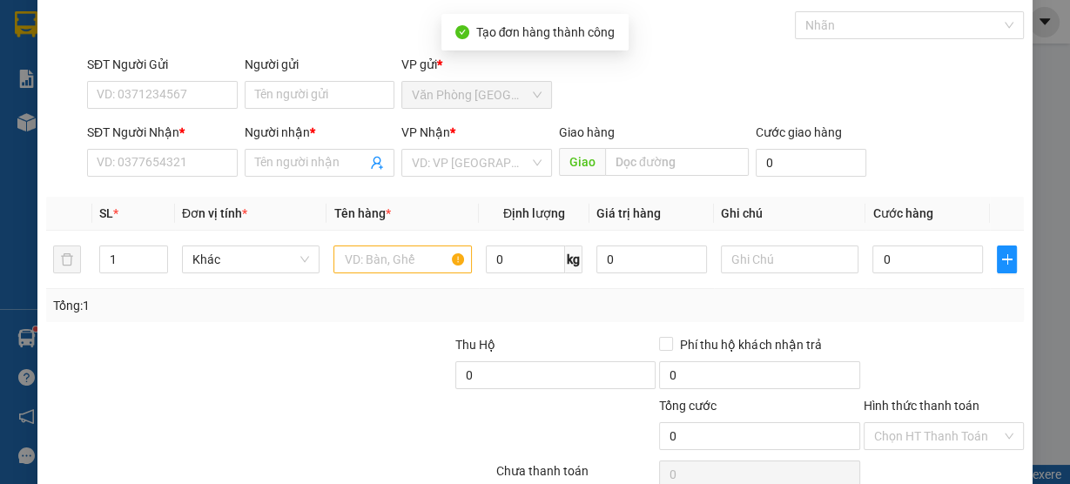
scroll to position [0, 0]
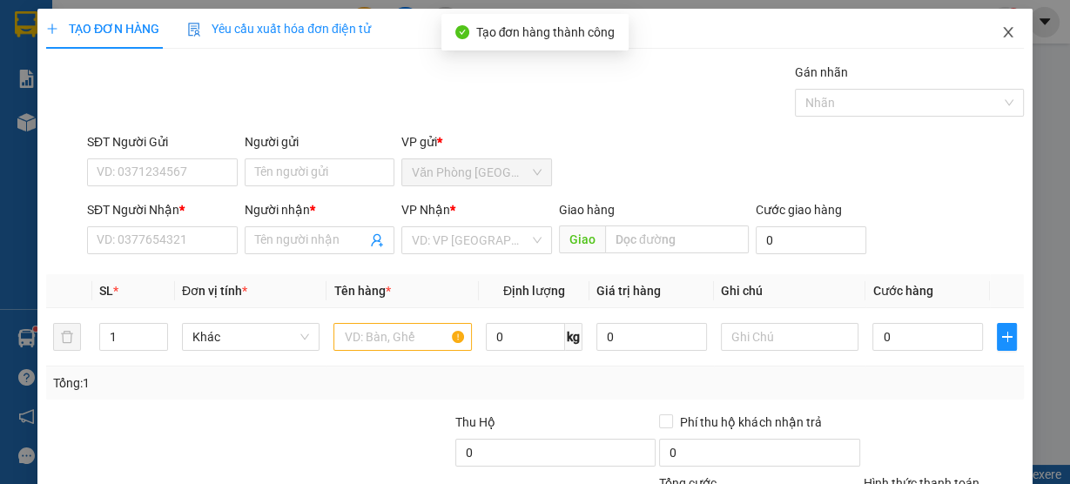
click at [1004, 25] on span "Close" at bounding box center [1008, 33] width 49 height 49
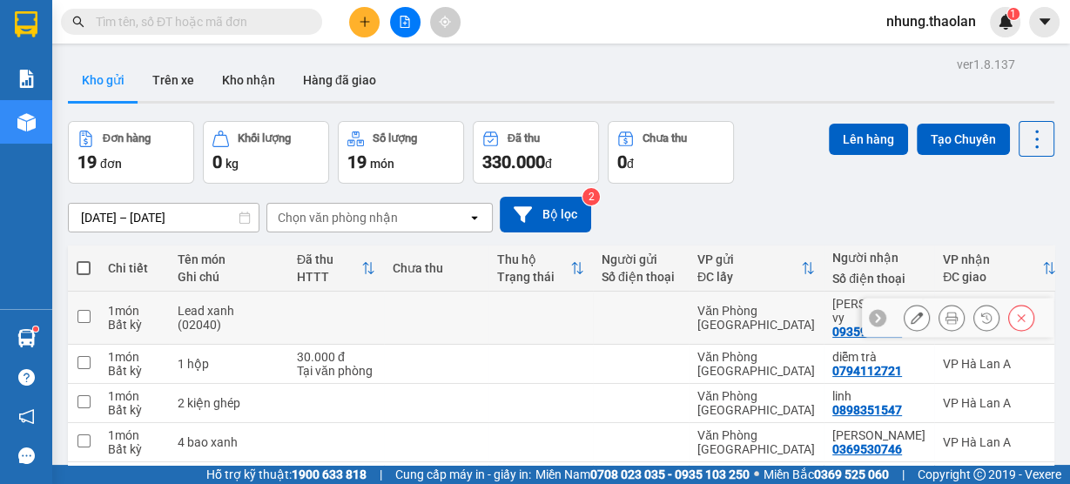
click at [622, 311] on div at bounding box center [641, 318] width 78 height 14
checkbox input "true"
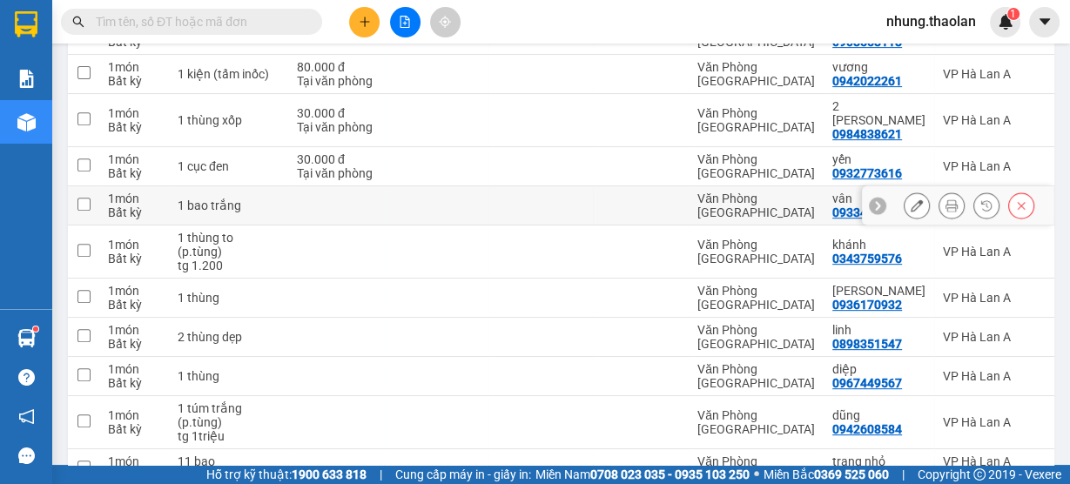
scroll to position [708, 0]
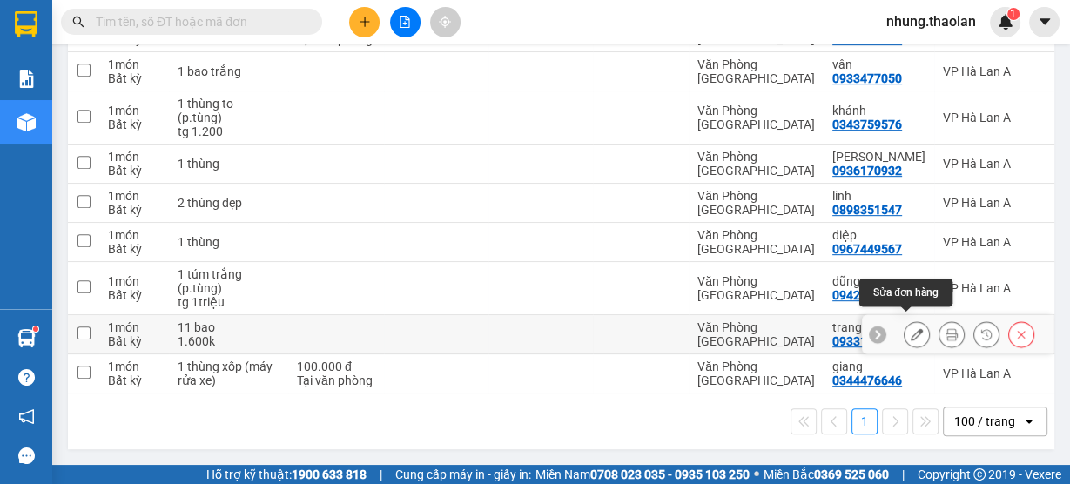
click at [911, 328] on icon at bounding box center [917, 334] width 12 height 12
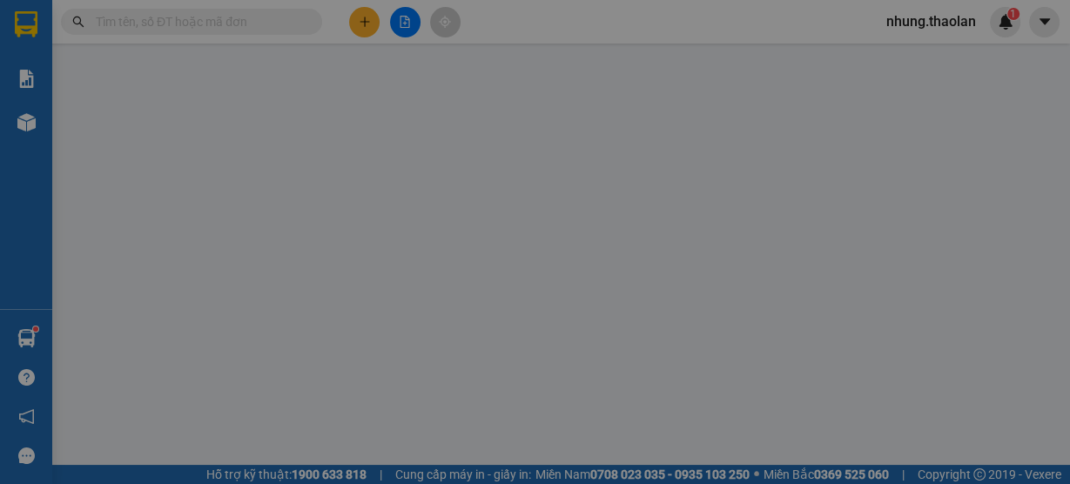
type input "0933148488"
type input "trang nhỏ"
type input "Buôn Hồ"
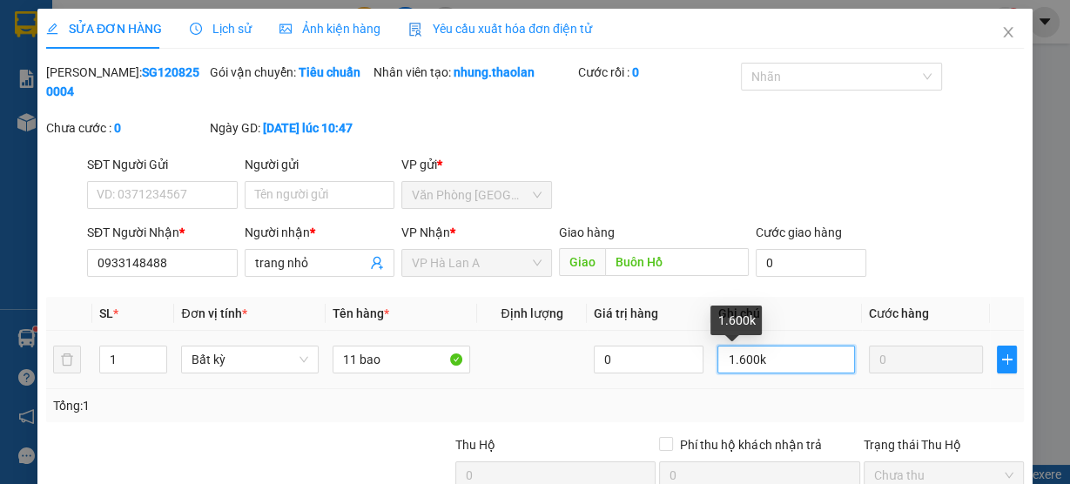
click at [739, 359] on input "1.600k" at bounding box center [787, 360] width 138 height 28
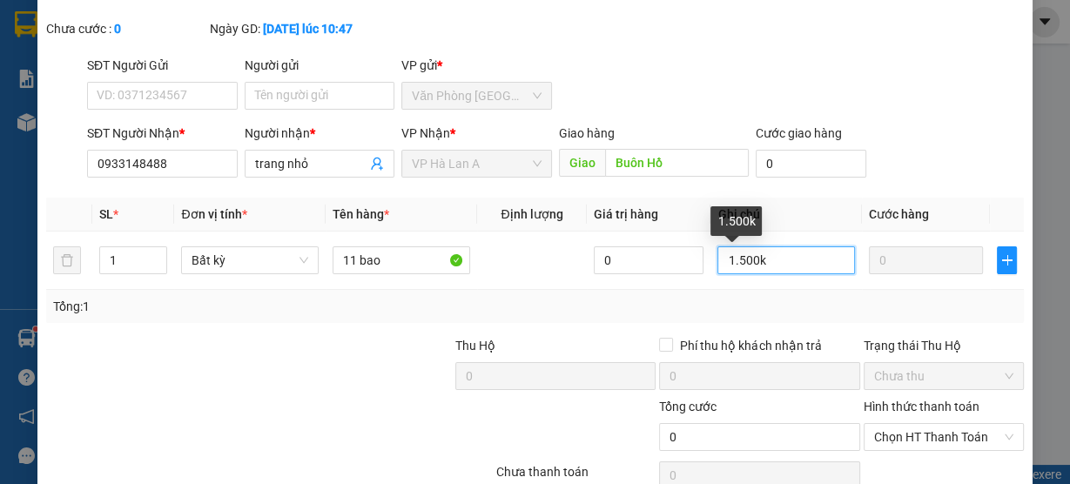
scroll to position [181, 0]
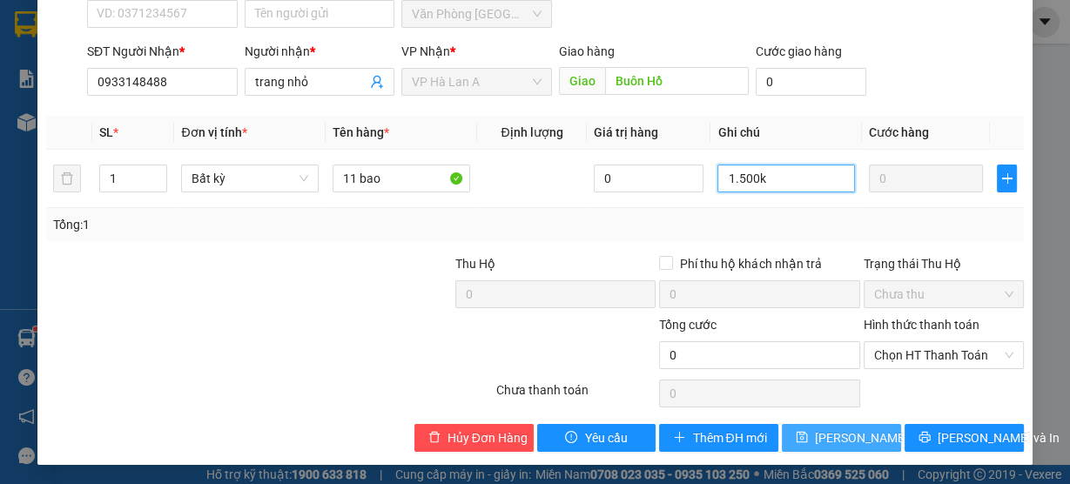
type input "1.500k"
click at [826, 439] on span "[PERSON_NAME] đổi" at bounding box center [871, 438] width 112 height 19
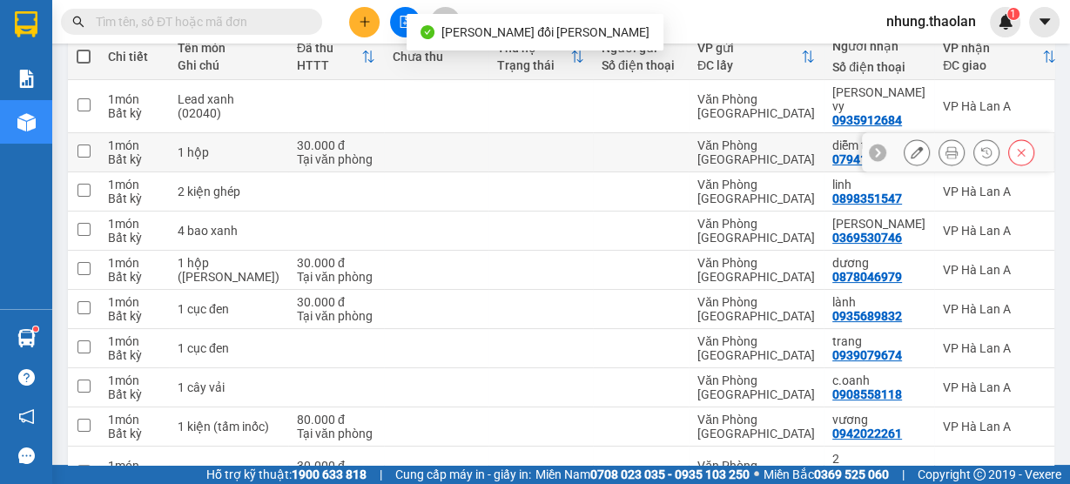
scroll to position [209, 0]
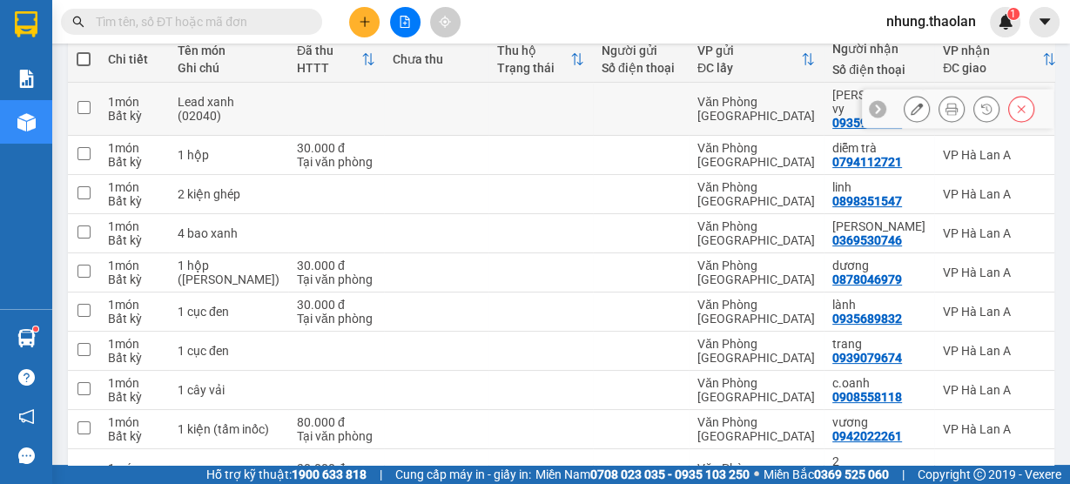
click at [384, 97] on td at bounding box center [436, 109] width 105 height 53
checkbox input "true"
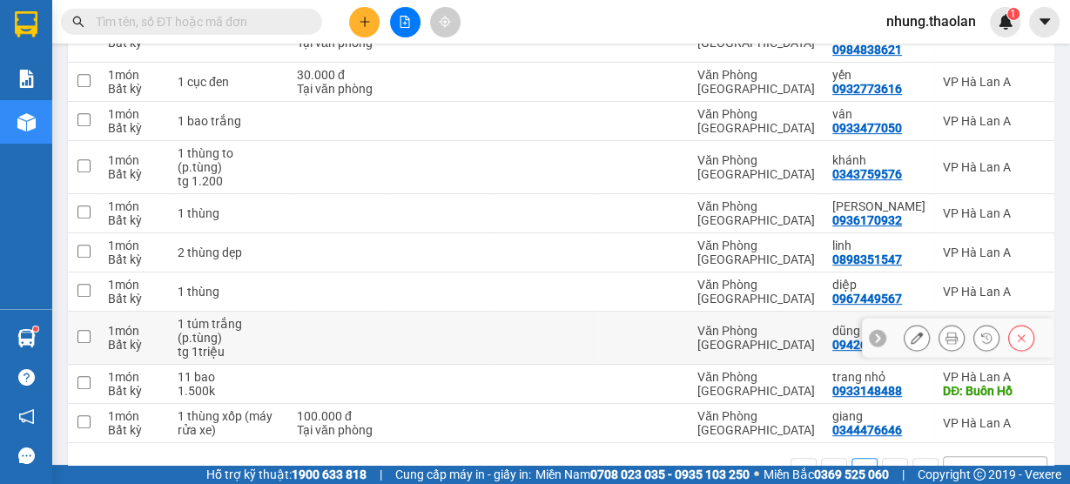
scroll to position [708, 0]
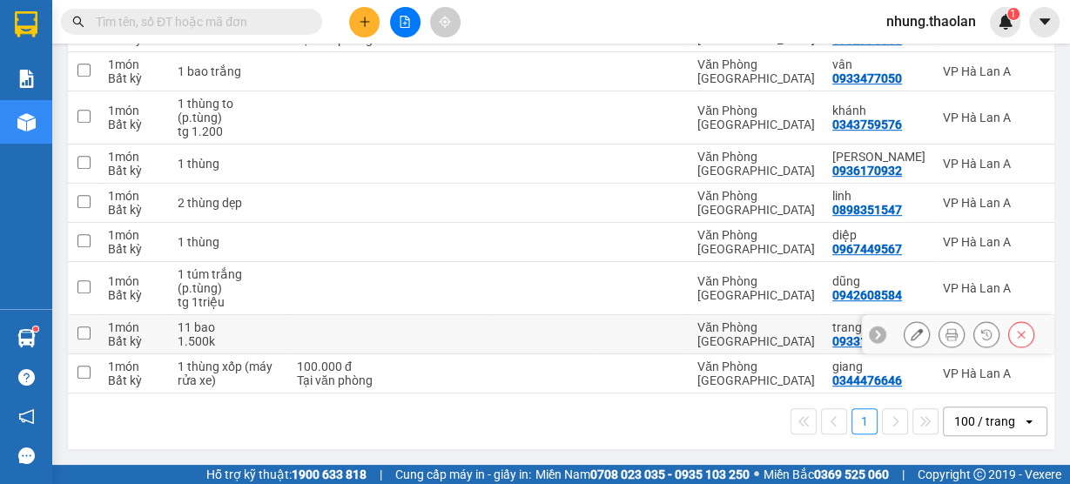
click at [622, 327] on div at bounding box center [641, 334] width 78 height 14
checkbox input "true"
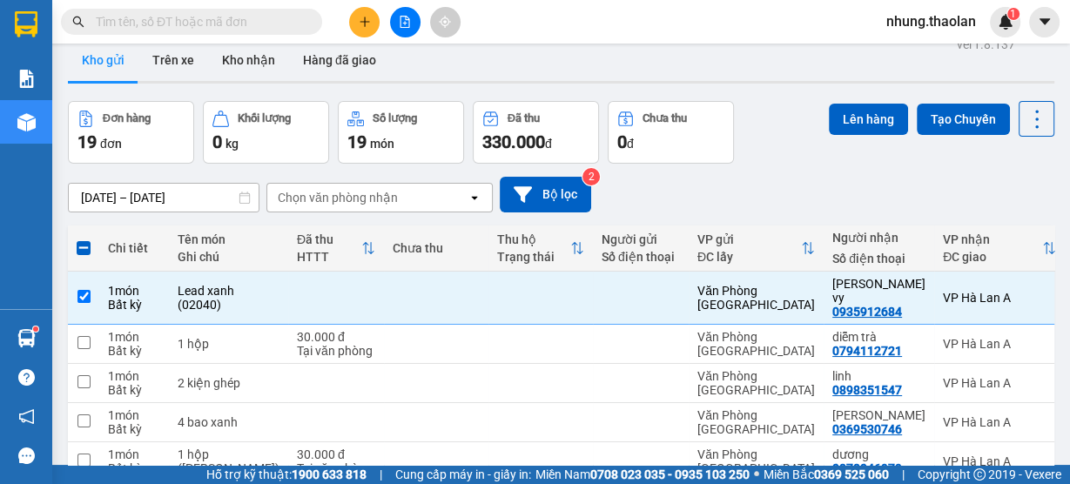
scroll to position [0, 0]
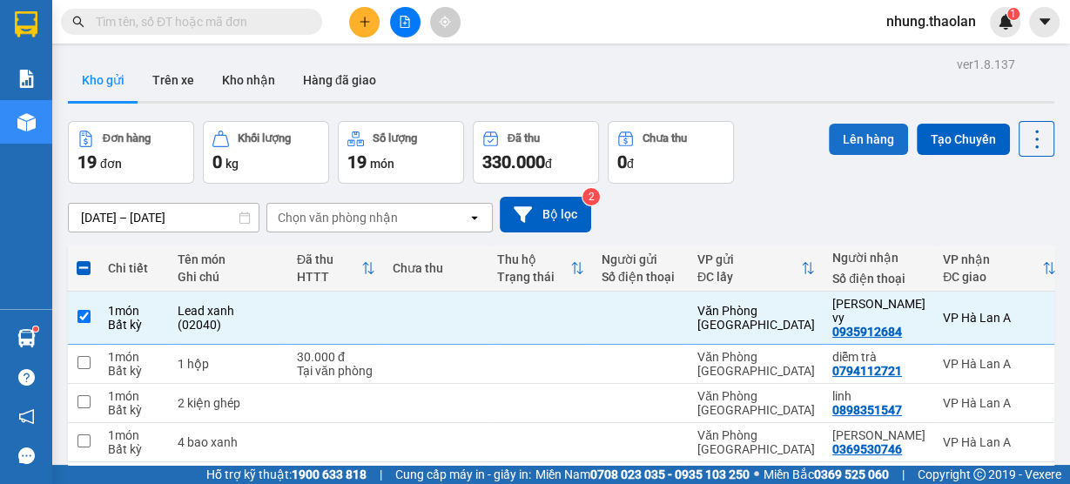
click at [843, 142] on button "Lên hàng" at bounding box center [868, 139] width 79 height 31
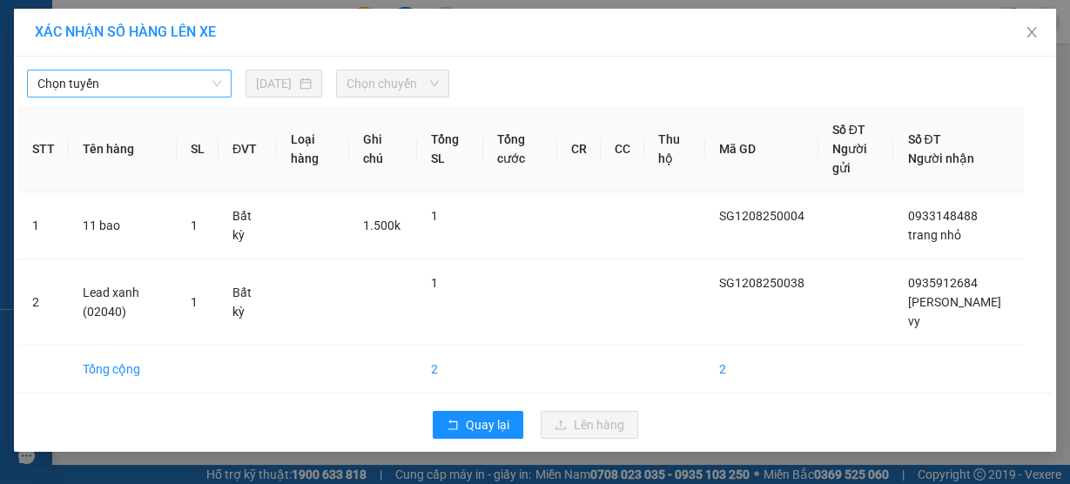
click at [180, 87] on span "Chọn tuyến" at bounding box center [129, 84] width 184 height 26
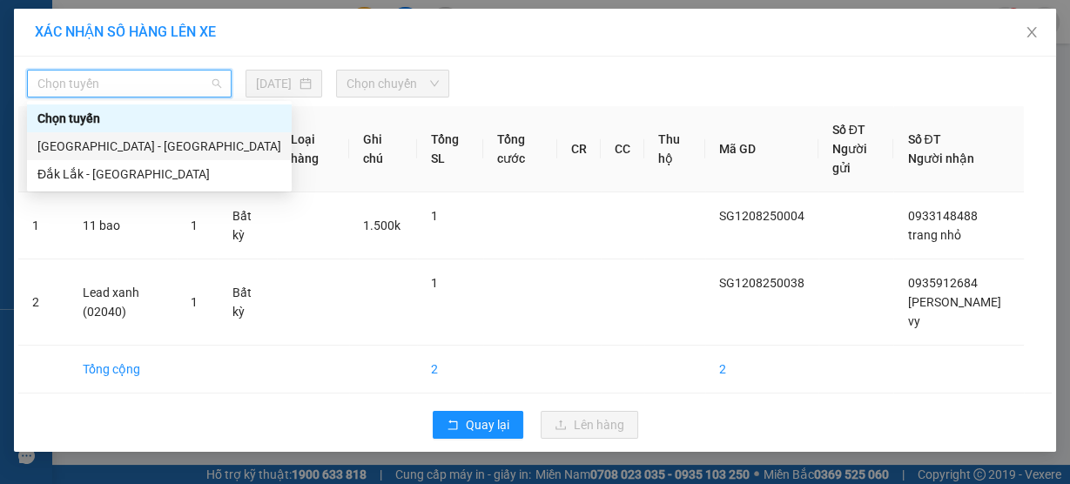
click at [144, 143] on div "[GEOGRAPHIC_DATA] - [GEOGRAPHIC_DATA]" at bounding box center [159, 146] width 244 height 19
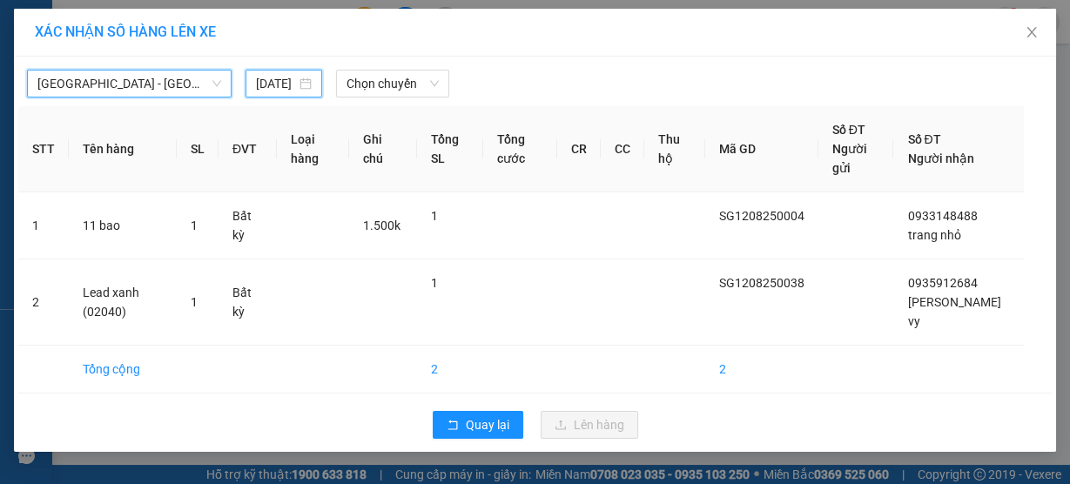
click at [287, 78] on input "[DATE]" at bounding box center [276, 83] width 40 height 19
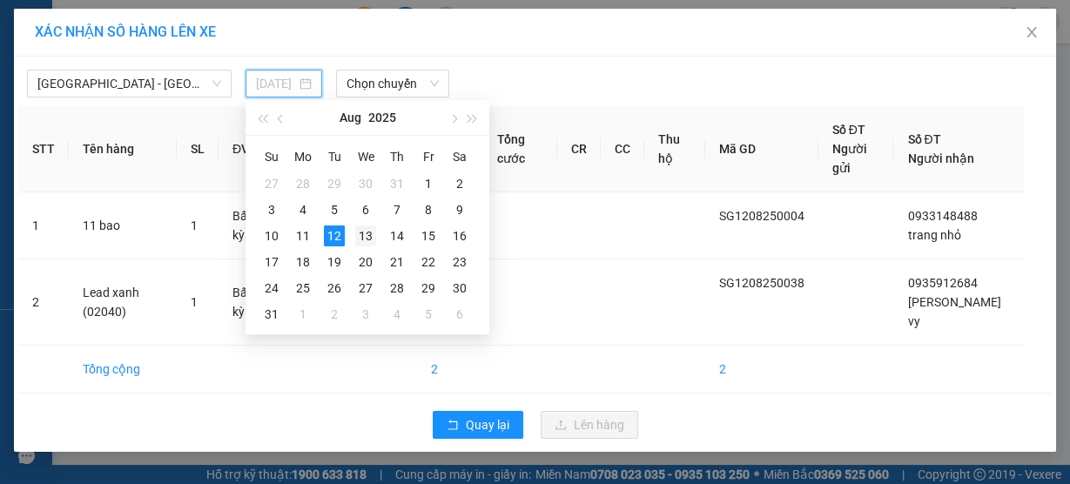
click at [364, 238] on div "13" at bounding box center [365, 236] width 21 height 21
type input "[DATE]"
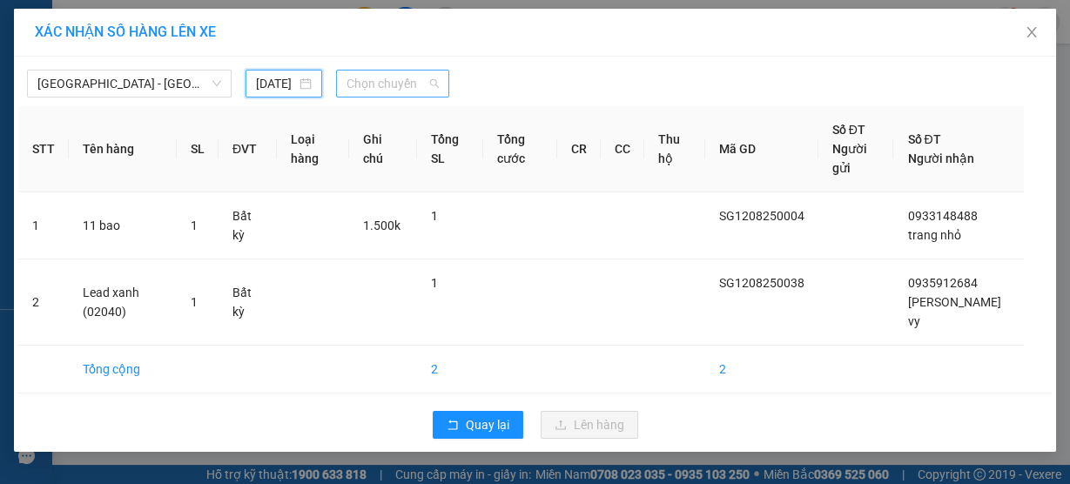
click at [362, 77] on span "Chọn chuyến" at bounding box center [393, 84] width 92 height 26
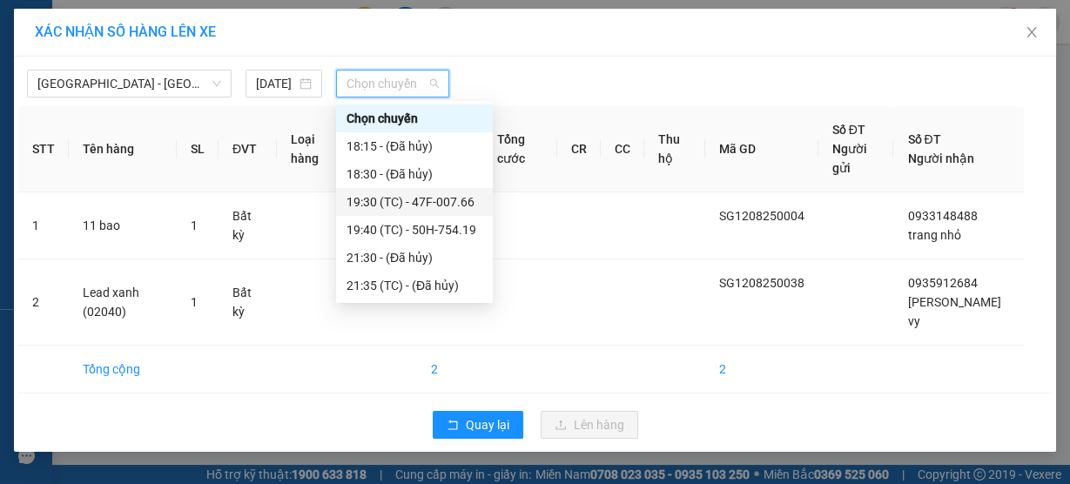
click at [411, 207] on div "19:30 (TC) - 47F-007.66" at bounding box center [415, 201] width 136 height 19
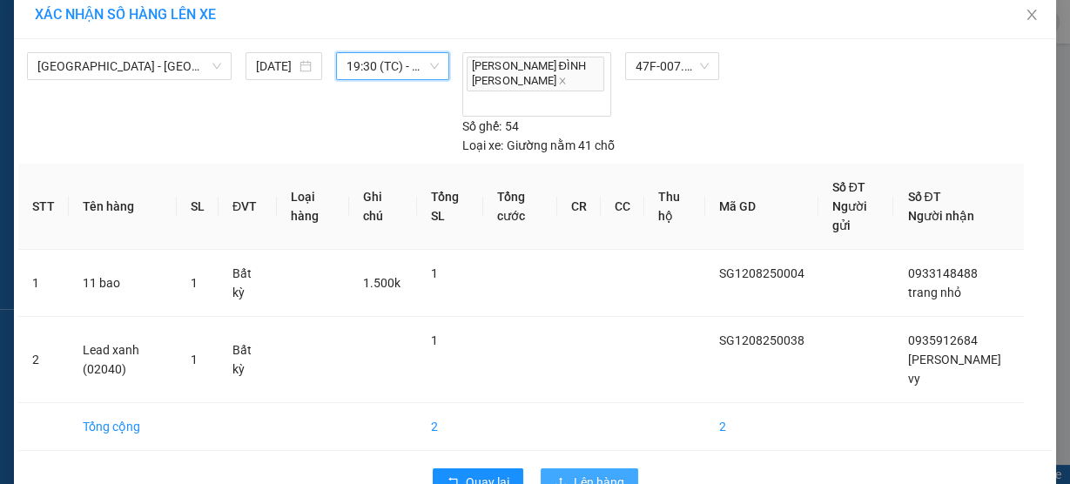
scroll to position [26, 0]
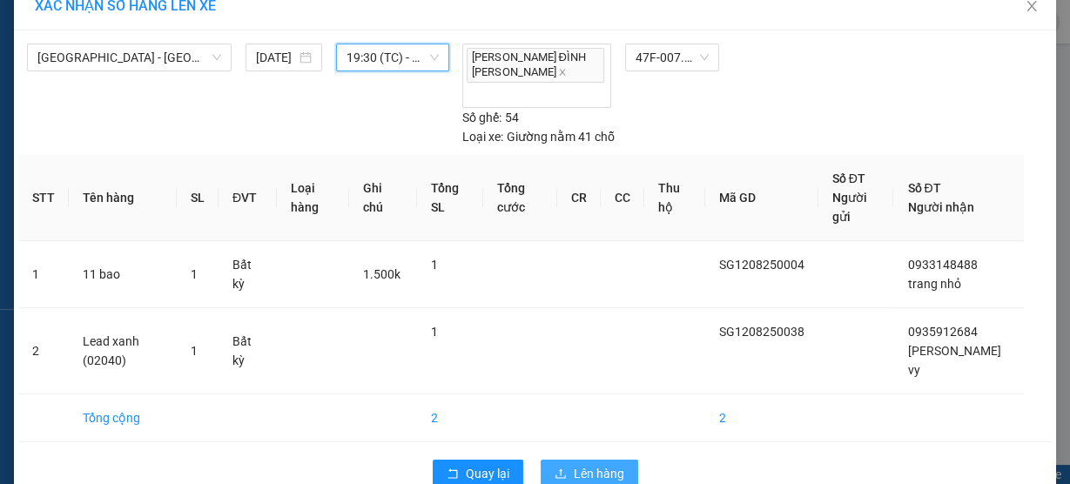
drag, startPoint x: 585, startPoint y: 437, endPoint x: 586, endPoint y: 423, distance: 14.0
click at [585, 464] on span "Lên hàng" at bounding box center [599, 473] width 51 height 19
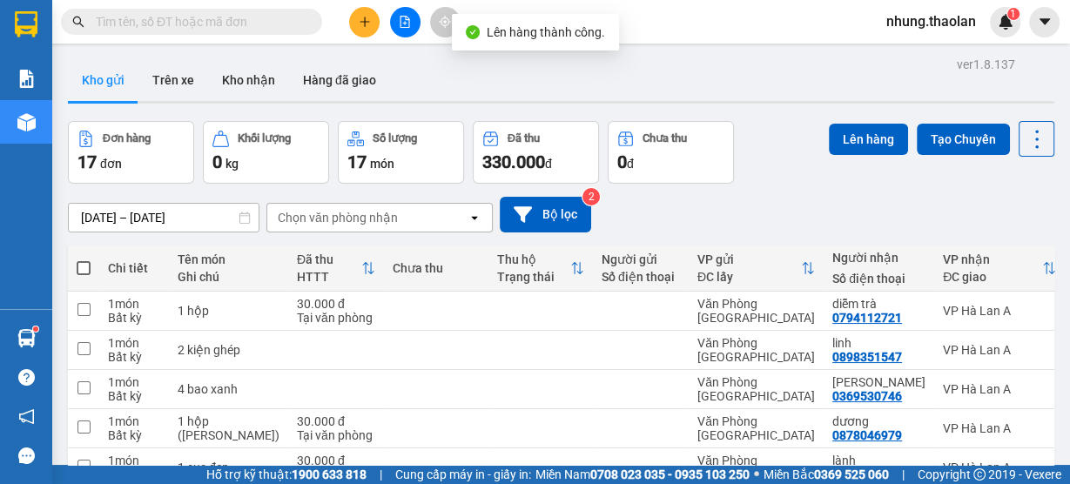
click at [395, 19] on button at bounding box center [405, 22] width 30 height 30
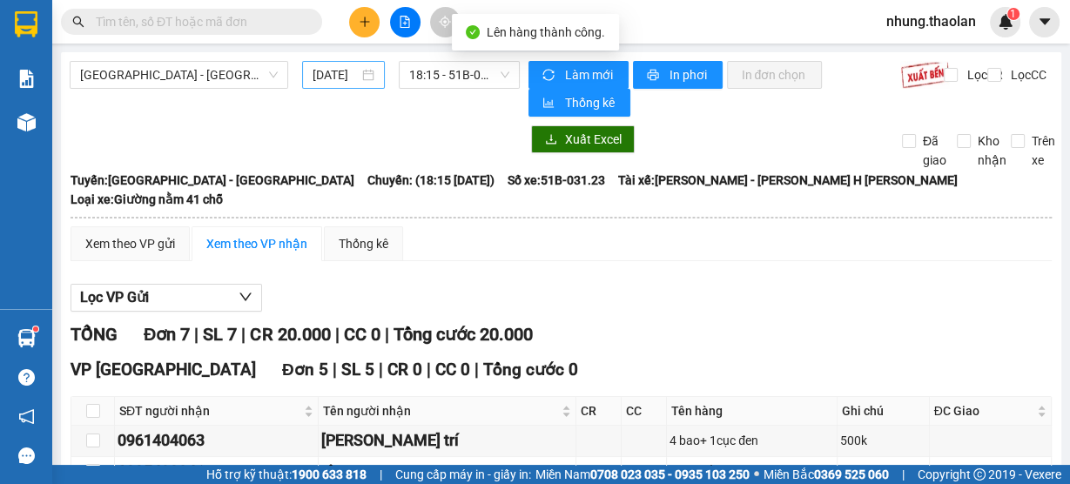
click at [347, 77] on input "[DATE]" at bounding box center [336, 74] width 46 height 19
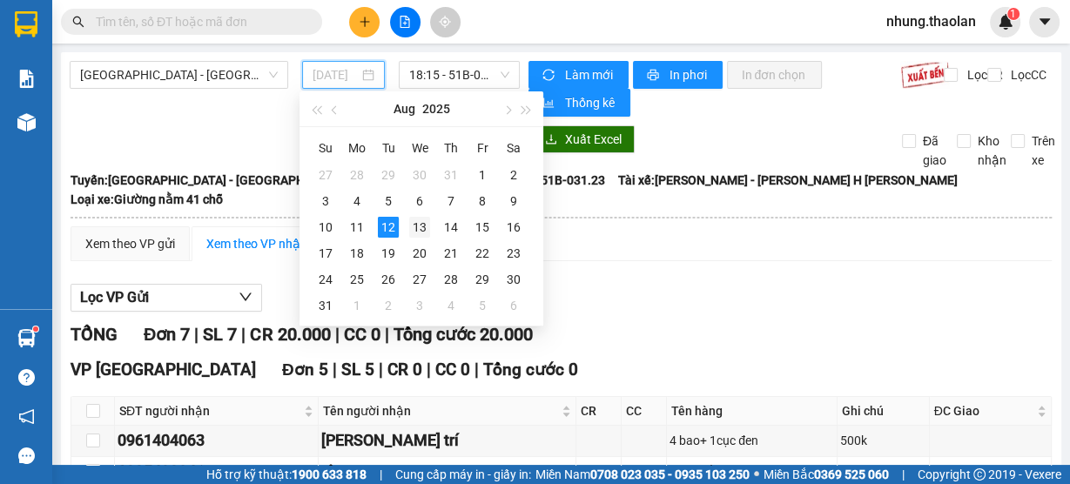
click at [425, 225] on div "13" at bounding box center [419, 227] width 21 height 21
type input "[DATE]"
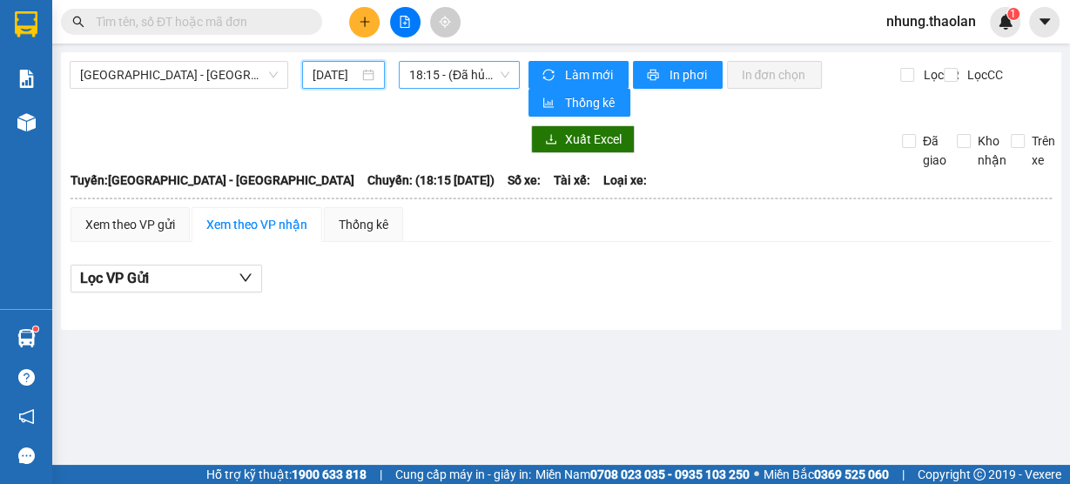
click at [488, 66] on span "18:15 - (Đã [PERSON_NAME])" at bounding box center [459, 75] width 101 height 26
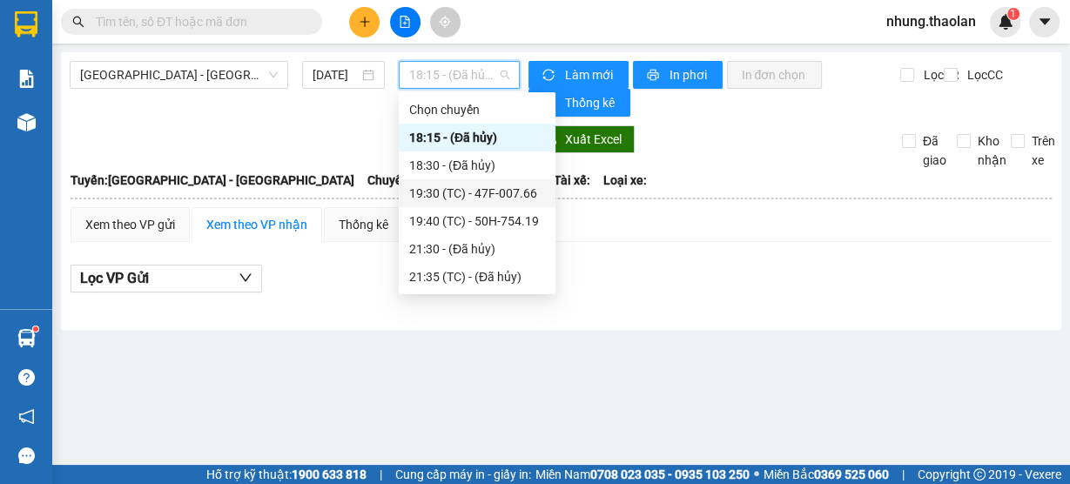
drag, startPoint x: 488, startPoint y: 194, endPoint x: 636, endPoint y: 134, distance: 159.8
click at [490, 194] on div "19:30 (TC) - 47F-007.66" at bounding box center [477, 193] width 136 height 19
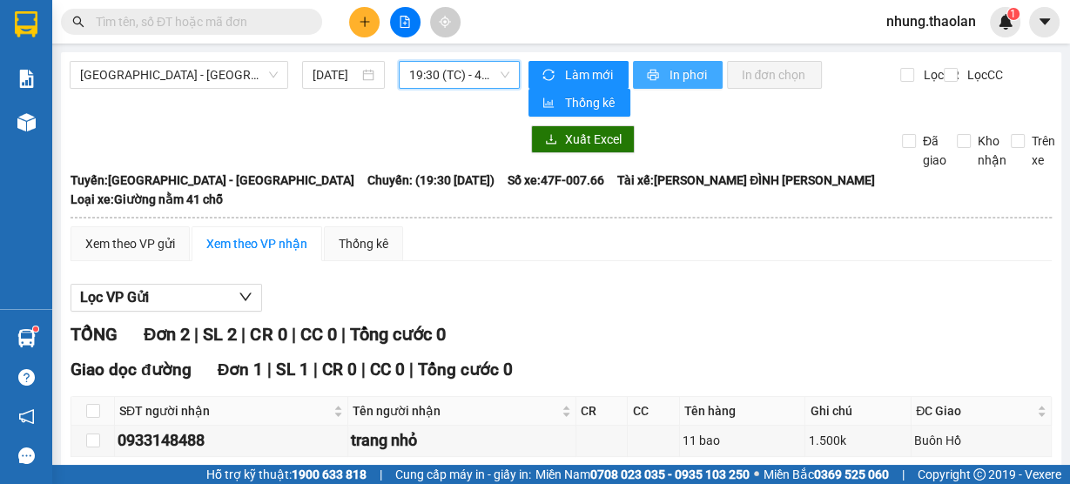
click at [670, 69] on span "In phơi" at bounding box center [689, 74] width 40 height 19
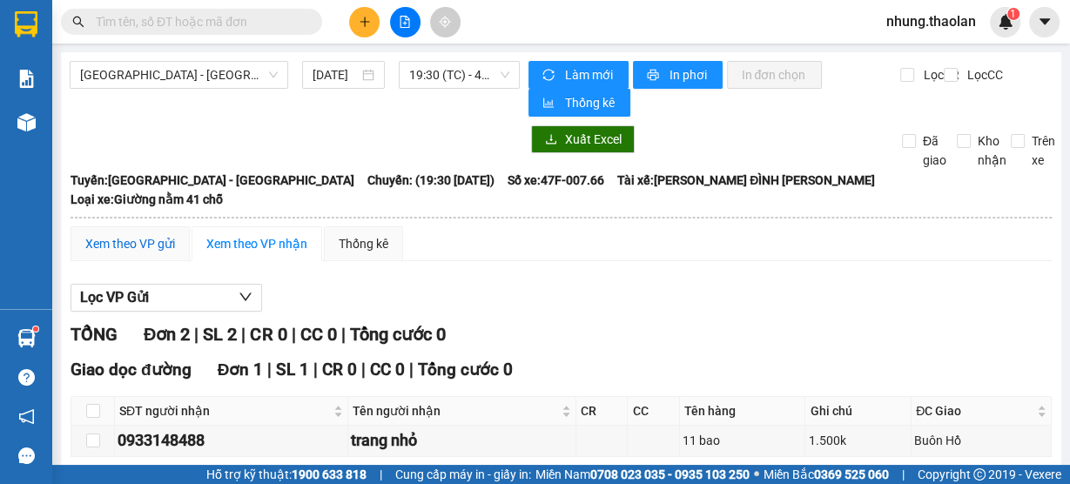
drag, startPoint x: 145, startPoint y: 226, endPoint x: 178, endPoint y: 233, distance: 33.0
click at [145, 234] on div "Xem theo VP gửi" at bounding box center [130, 243] width 90 height 19
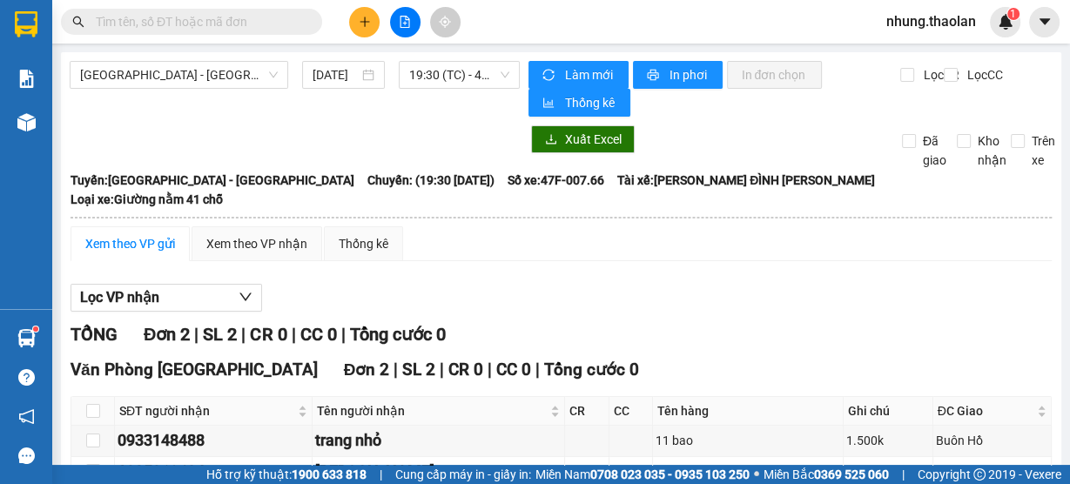
click at [102, 397] on th at bounding box center [93, 411] width 44 height 29
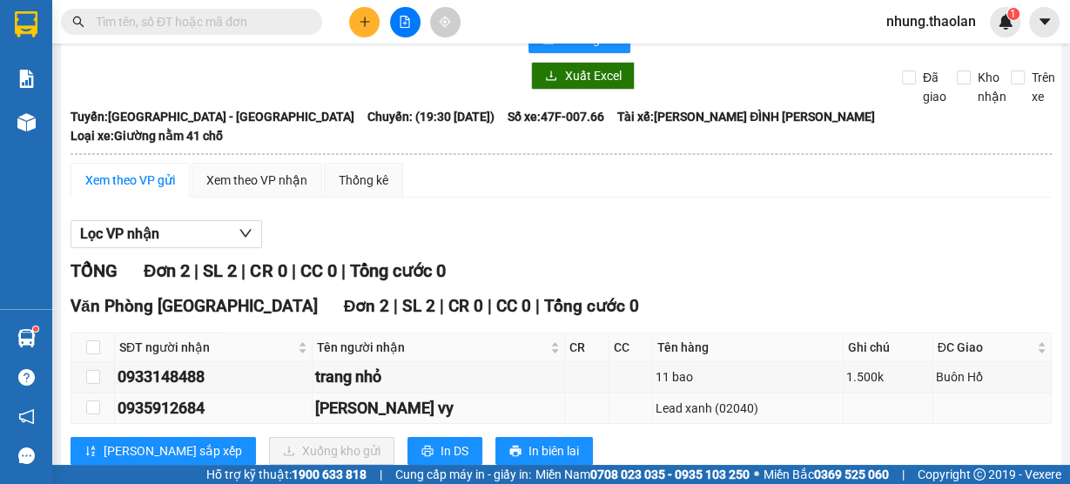
scroll to position [90, 0]
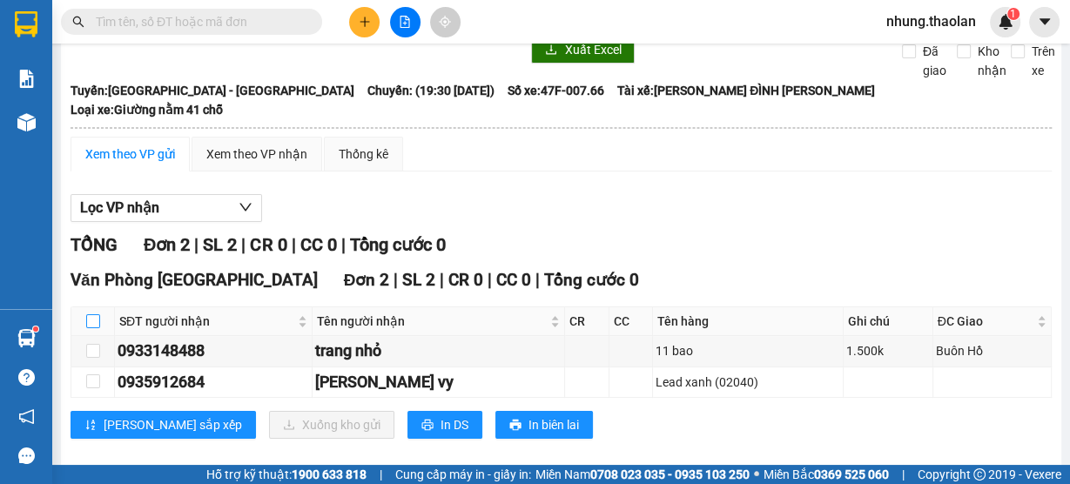
click at [94, 314] on input "checkbox" at bounding box center [93, 321] width 14 height 14
checkbox input "true"
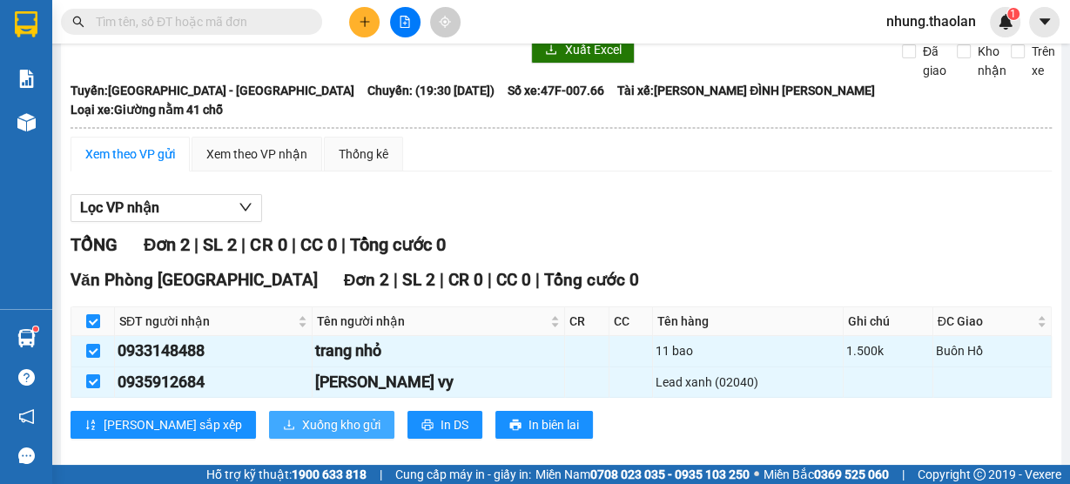
click at [302, 415] on span "Xuống kho gửi" at bounding box center [341, 424] width 78 height 19
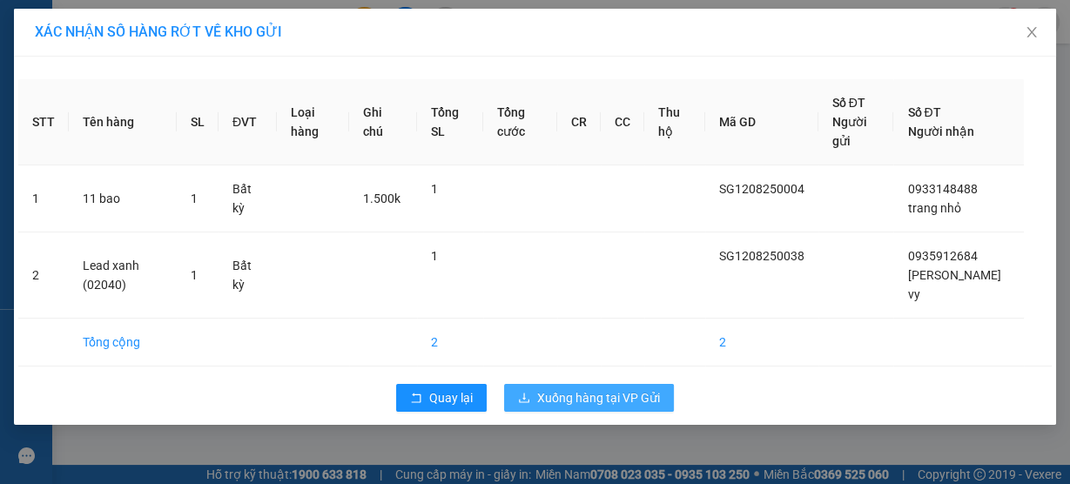
click at [643, 388] on span "Xuống hàng tại VP Gửi" at bounding box center [598, 397] width 123 height 19
